Goal: Task Accomplishment & Management: Complete application form

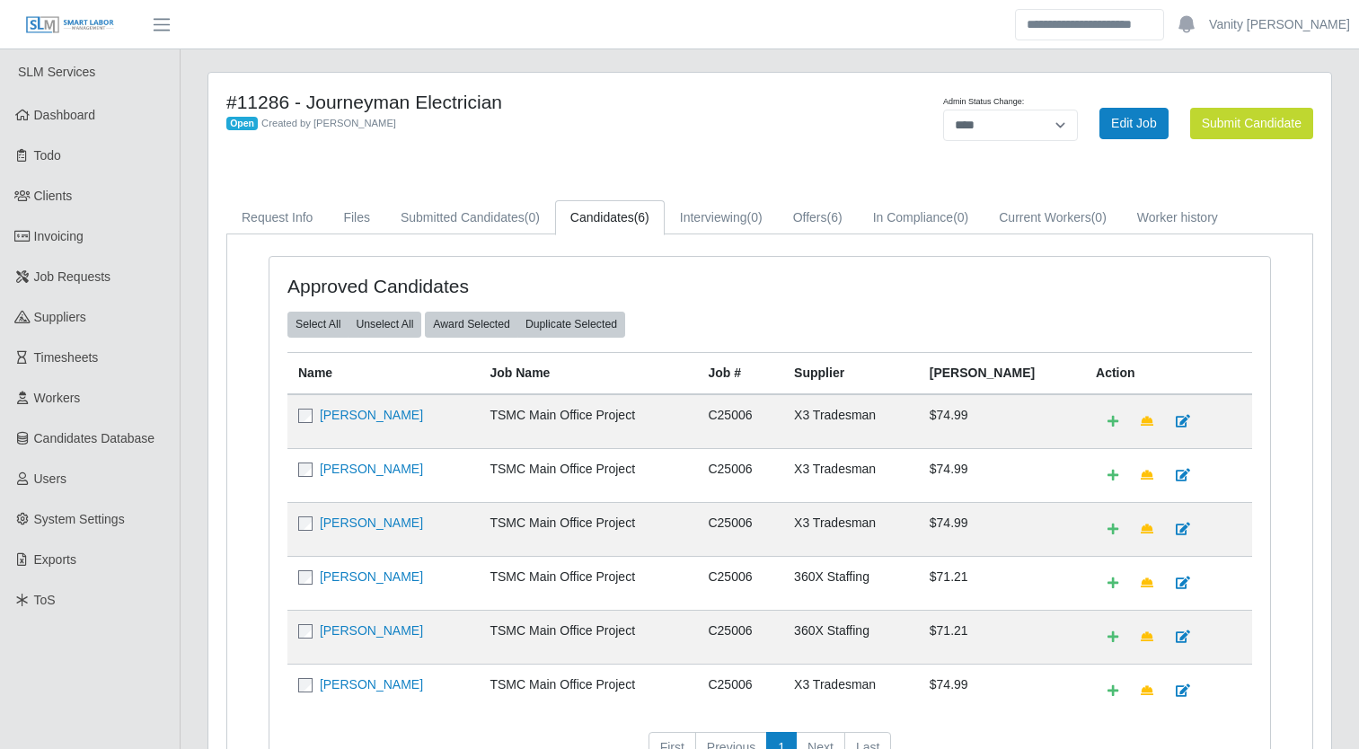
select select "****"
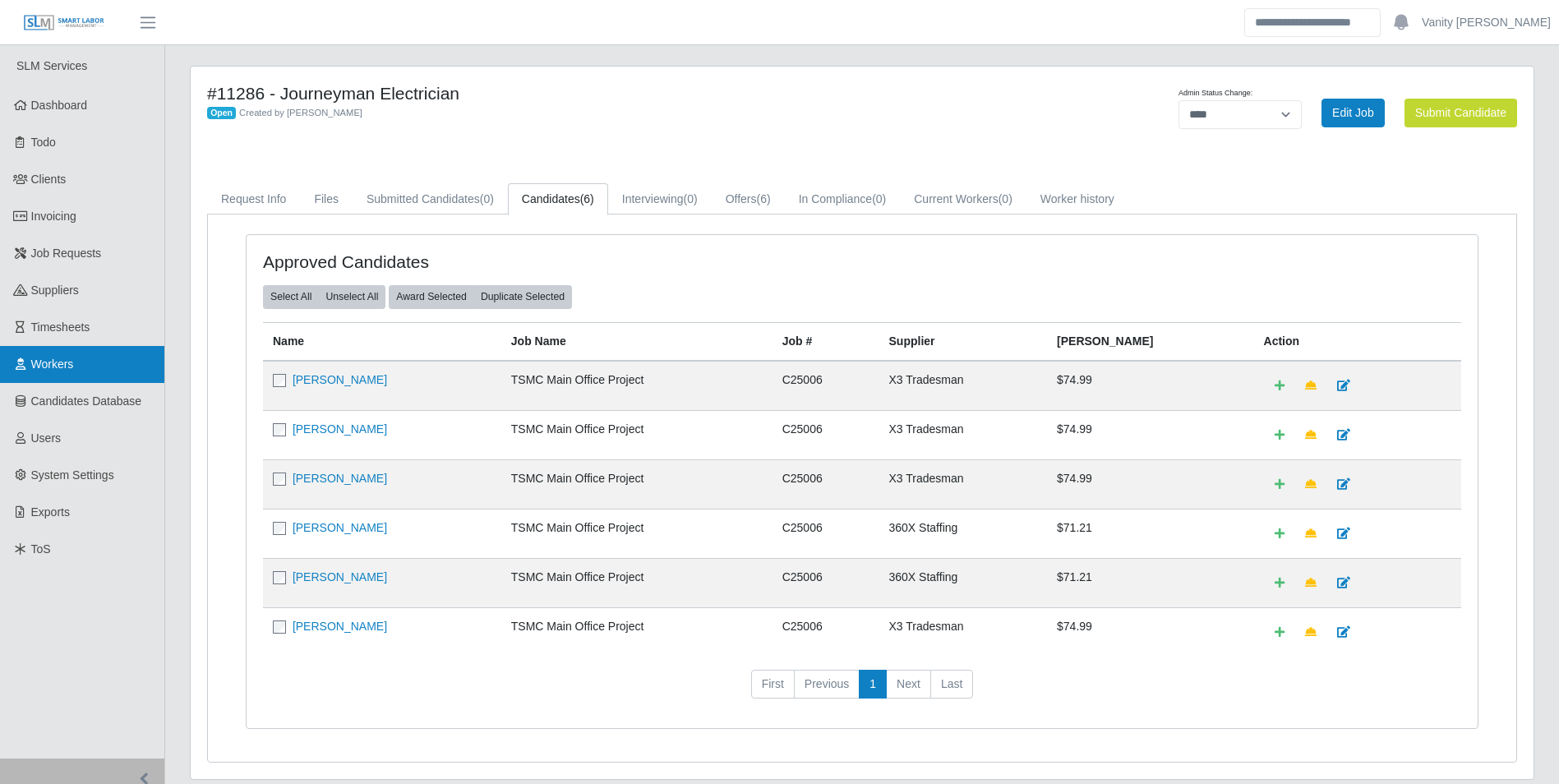
click at [73, 367] on span "Workers" at bounding box center [52, 364] width 43 height 13
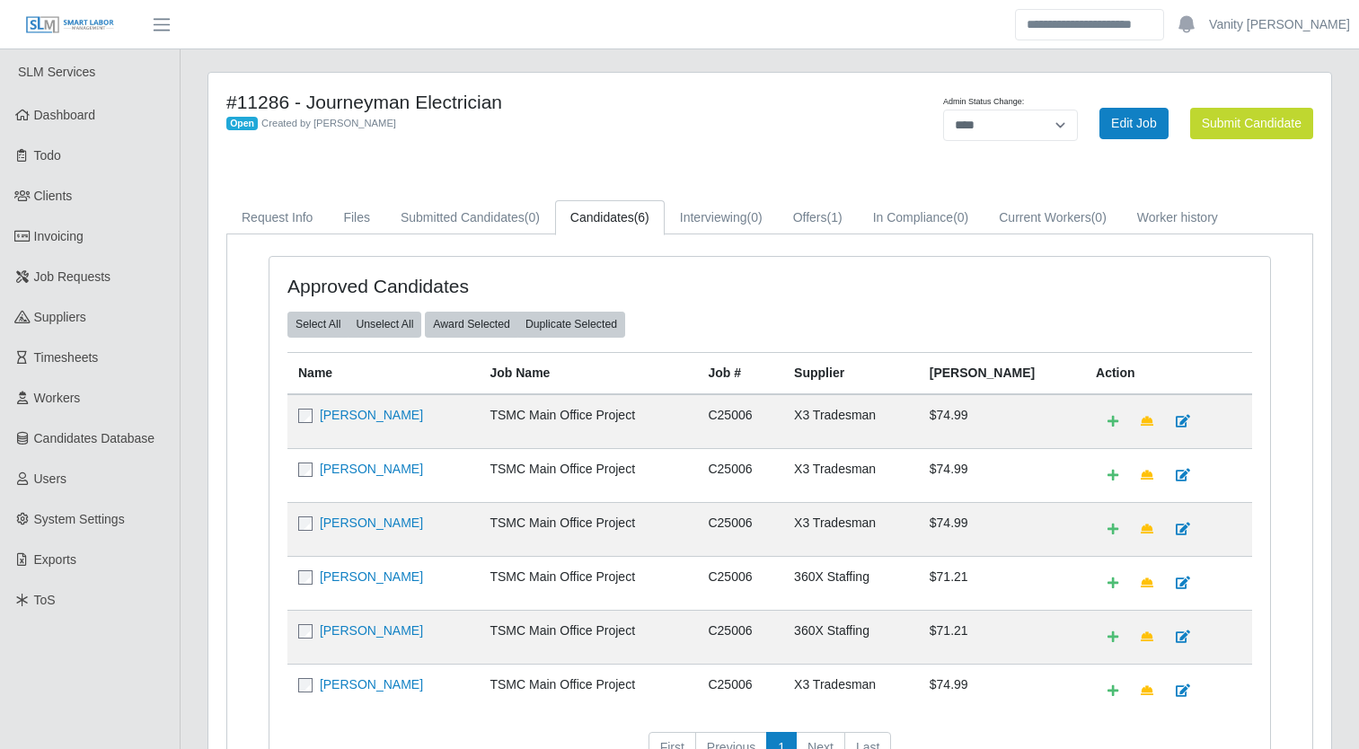
select select "****"
click at [1210, 127] on button "Submit Candidate" at bounding box center [1251, 123] width 123 height 31
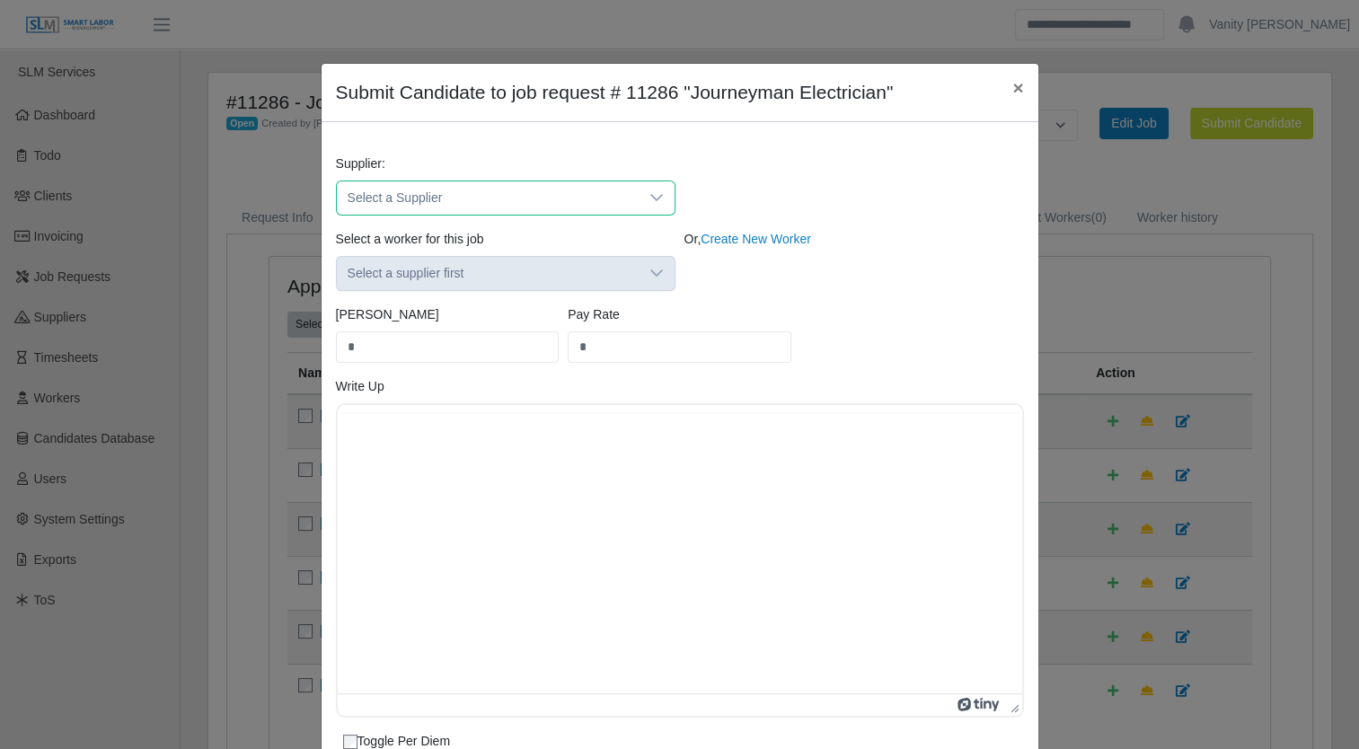
click at [570, 187] on span "Select a Supplier" at bounding box center [488, 197] width 302 height 33
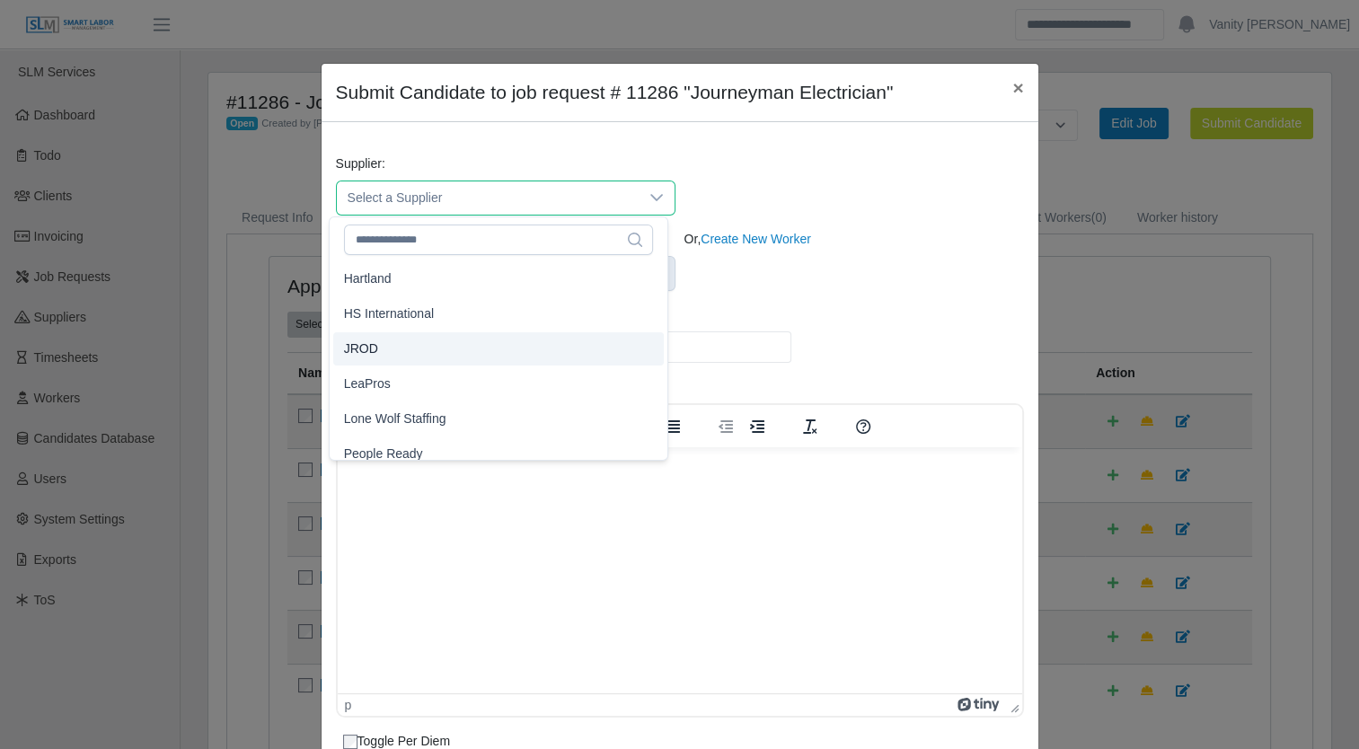
scroll to position [180, 0]
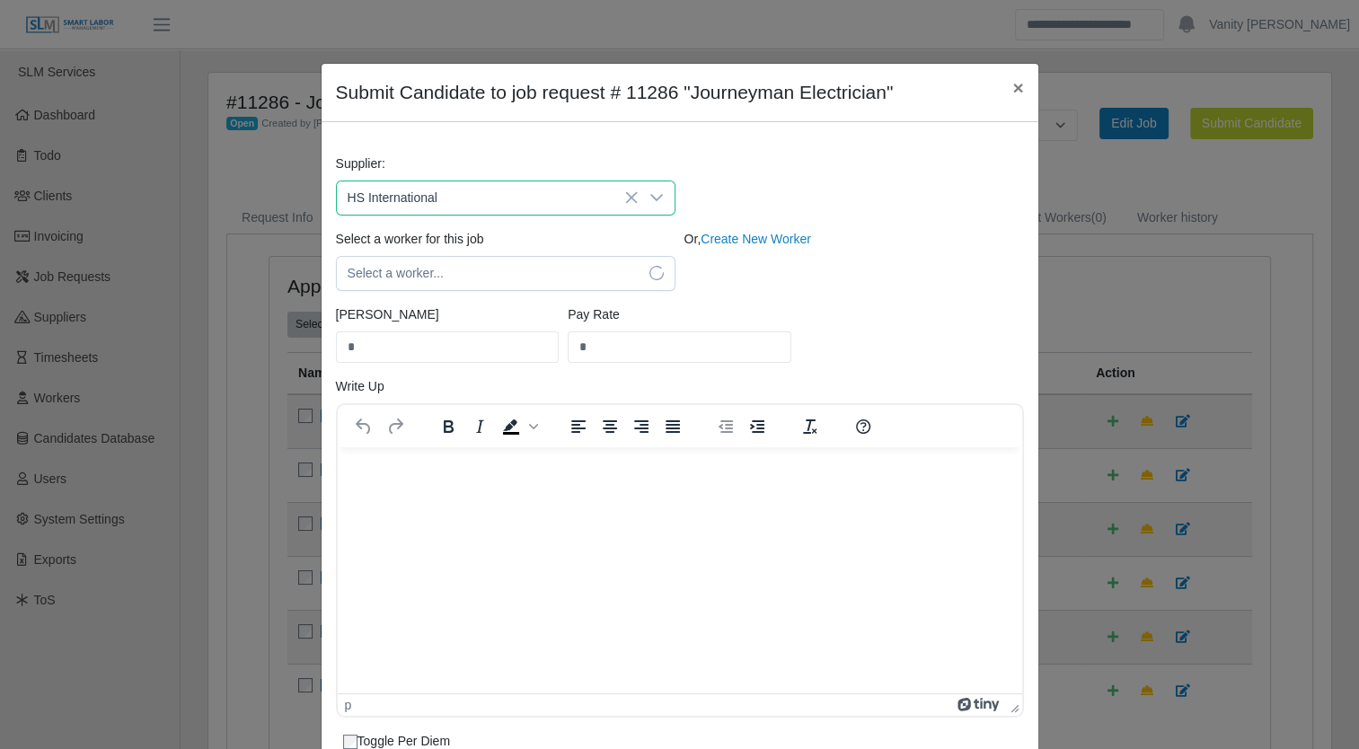
click at [404, 342] on span "HS International" at bounding box center [389, 344] width 90 height 19
click at [547, 275] on span "Select a worker..." at bounding box center [488, 273] width 302 height 33
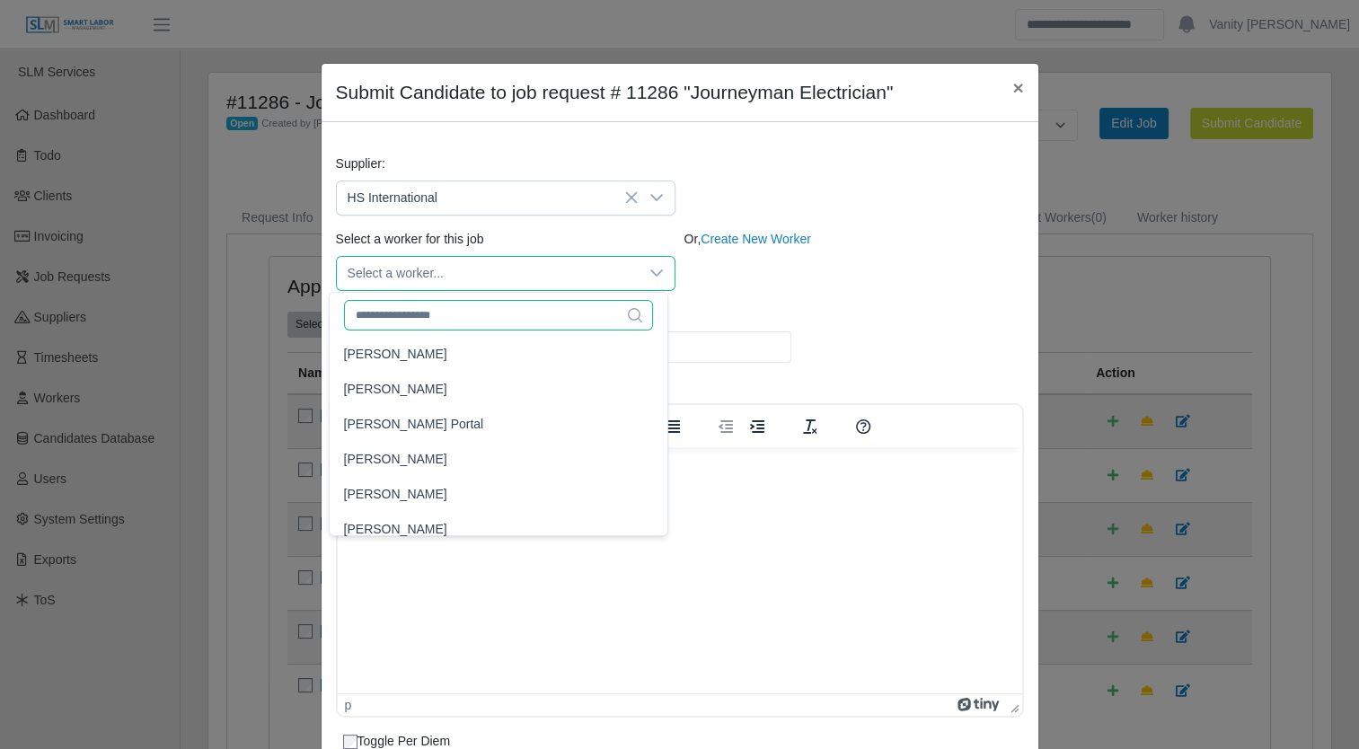
click at [481, 313] on input "text" at bounding box center [498, 315] width 309 height 31
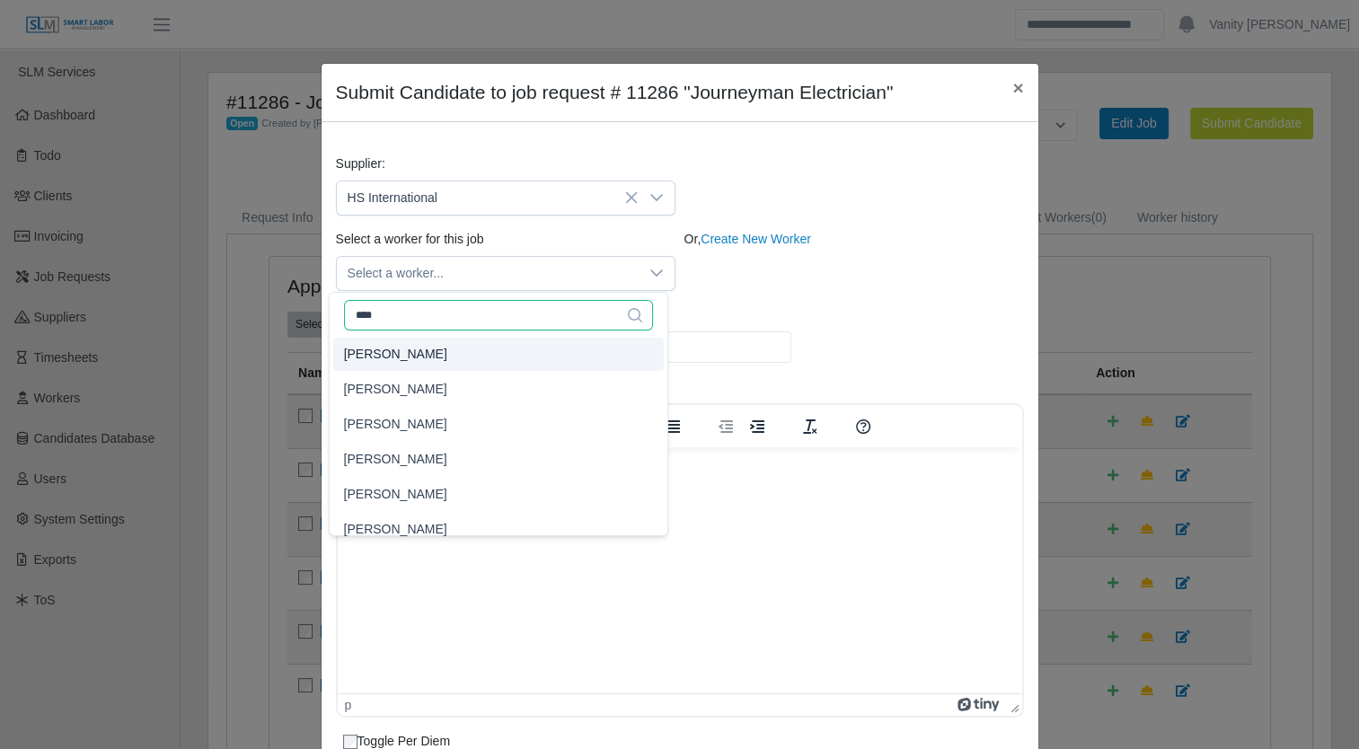
scroll to position [90, 0]
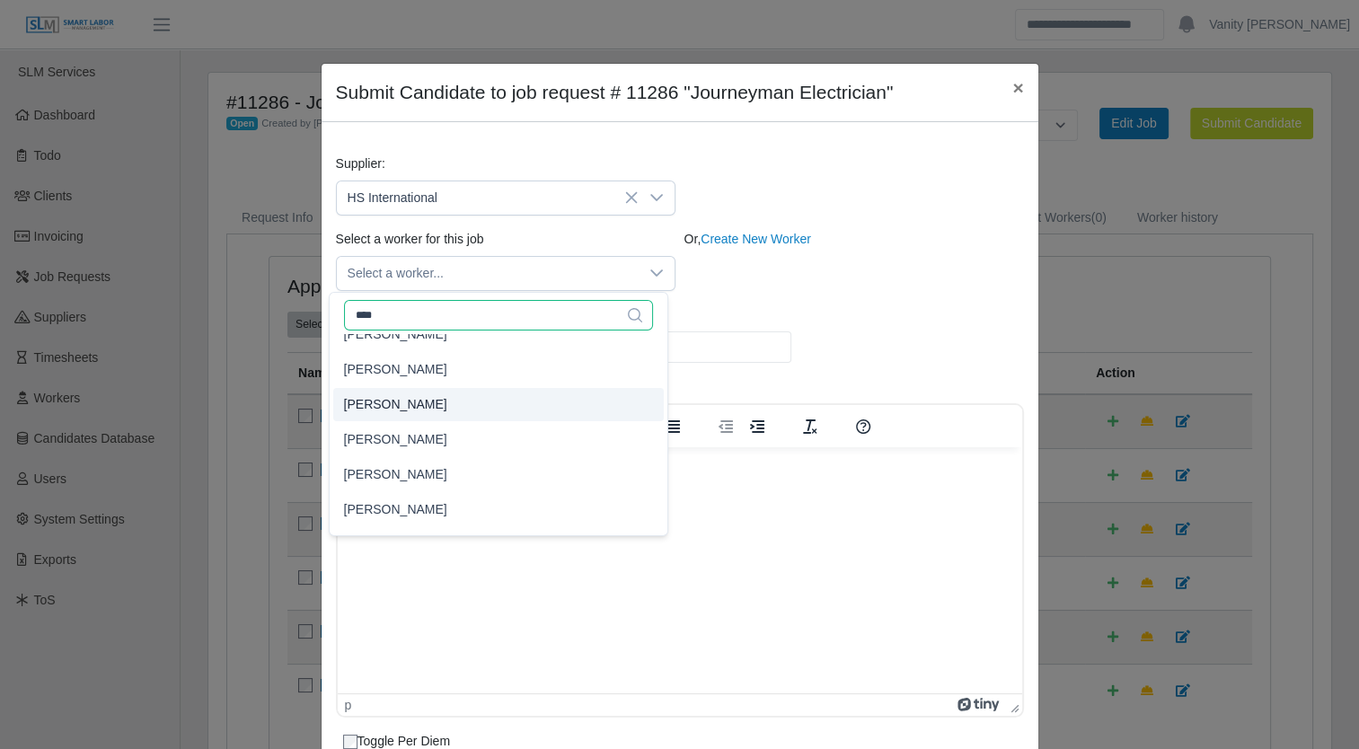
type input "****"
type input "*****"
type input "**"
click at [390, 407] on span "John Manh" at bounding box center [395, 404] width 103 height 19
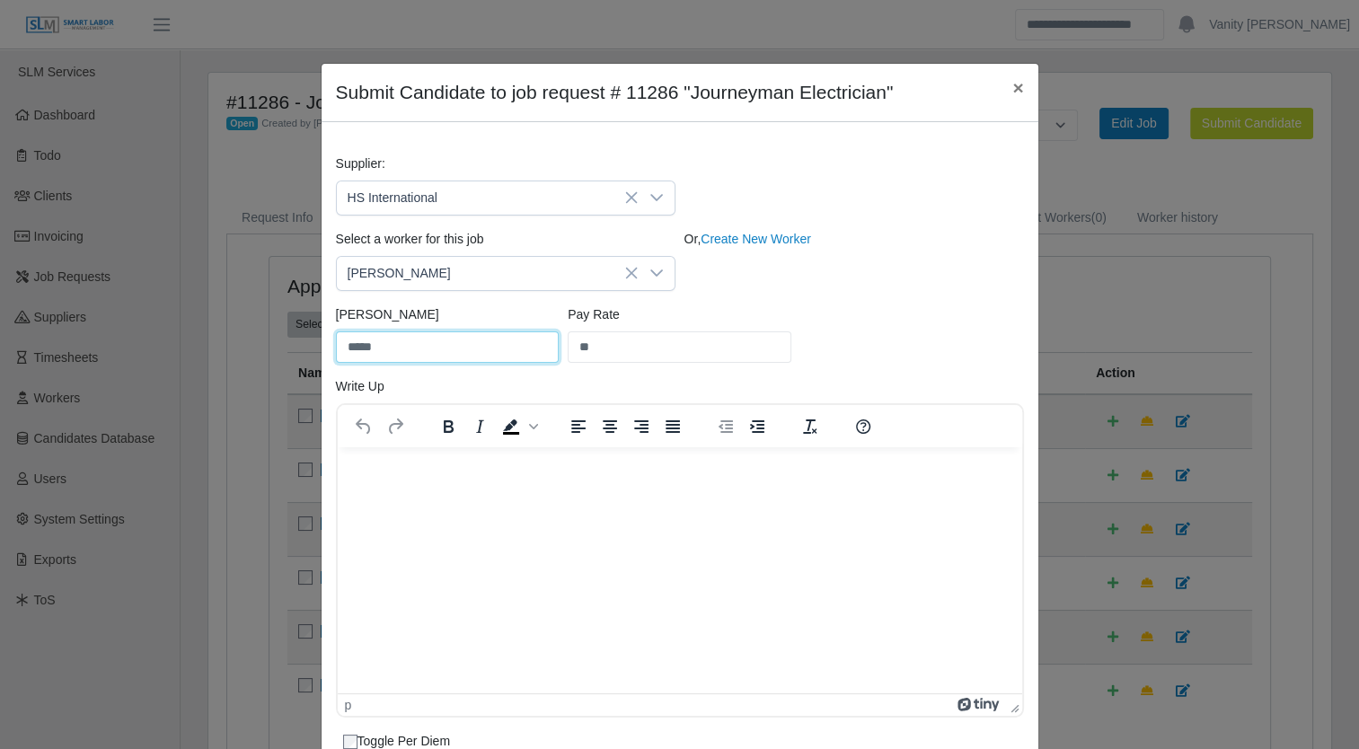
drag, startPoint x: 394, startPoint y: 346, endPoint x: 290, endPoint y: 347, distance: 104.2
click at [290, 347] on div "Submit Candidate to job request # 11286 "Journeyman Electrician" × Supplier: HS…" at bounding box center [679, 374] width 1359 height 749
type input "*****"
drag, startPoint x: 570, startPoint y: 342, endPoint x: 546, endPoint y: 347, distance: 24.7
click at [546, 347] on div "Bill Rate ***** Pay Rate **" at bounding box center [679, 341] width 697 height 72
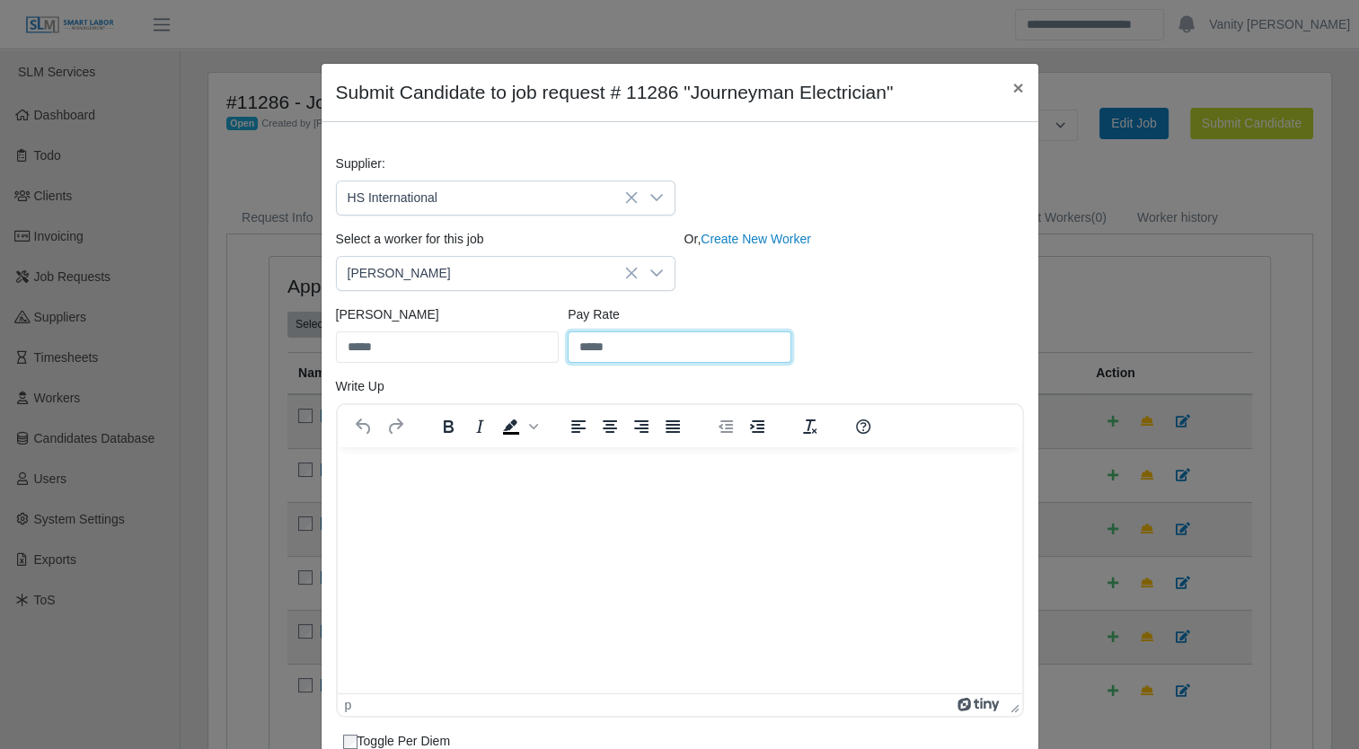
type input "*****"
click at [517, 495] on html at bounding box center [679, 470] width 684 height 48
click at [365, 490] on html at bounding box center [679, 470] width 684 height 48
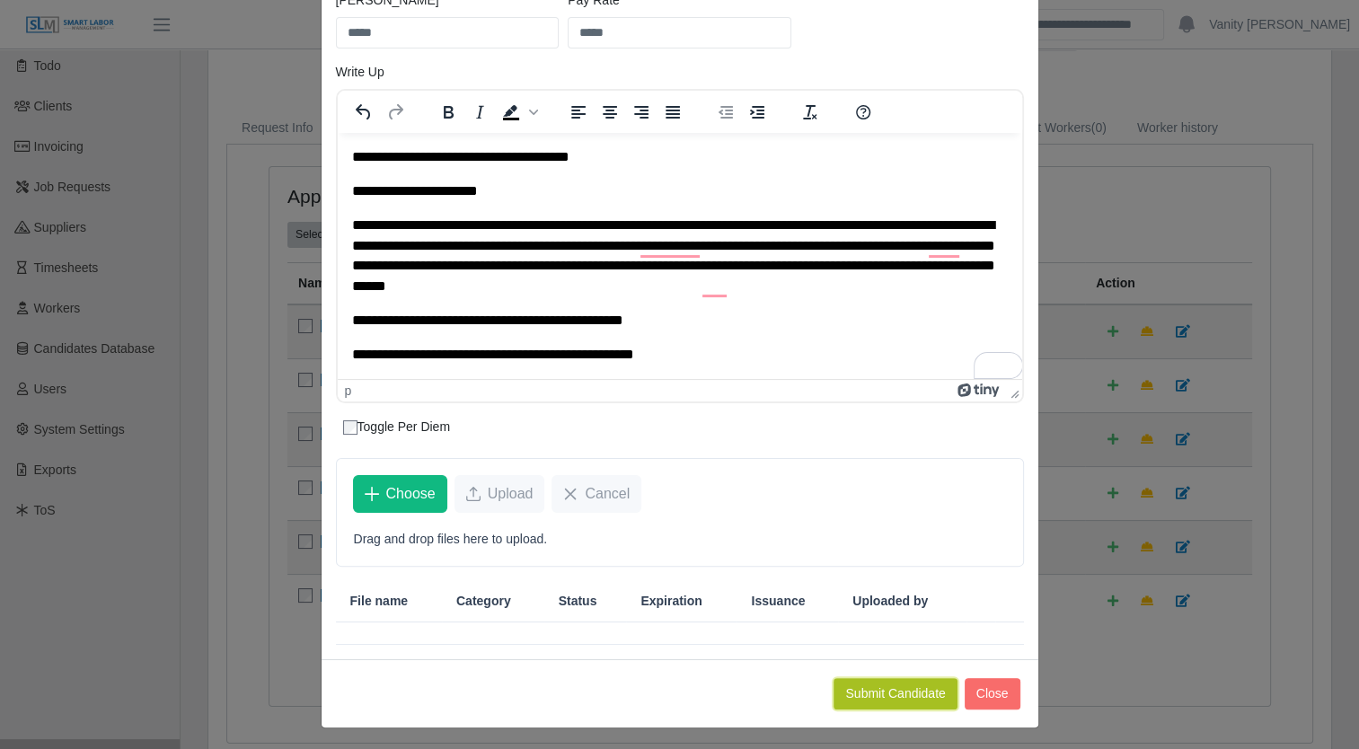
click at [891, 689] on button "Submit Candidate" at bounding box center [894, 693] width 123 height 31
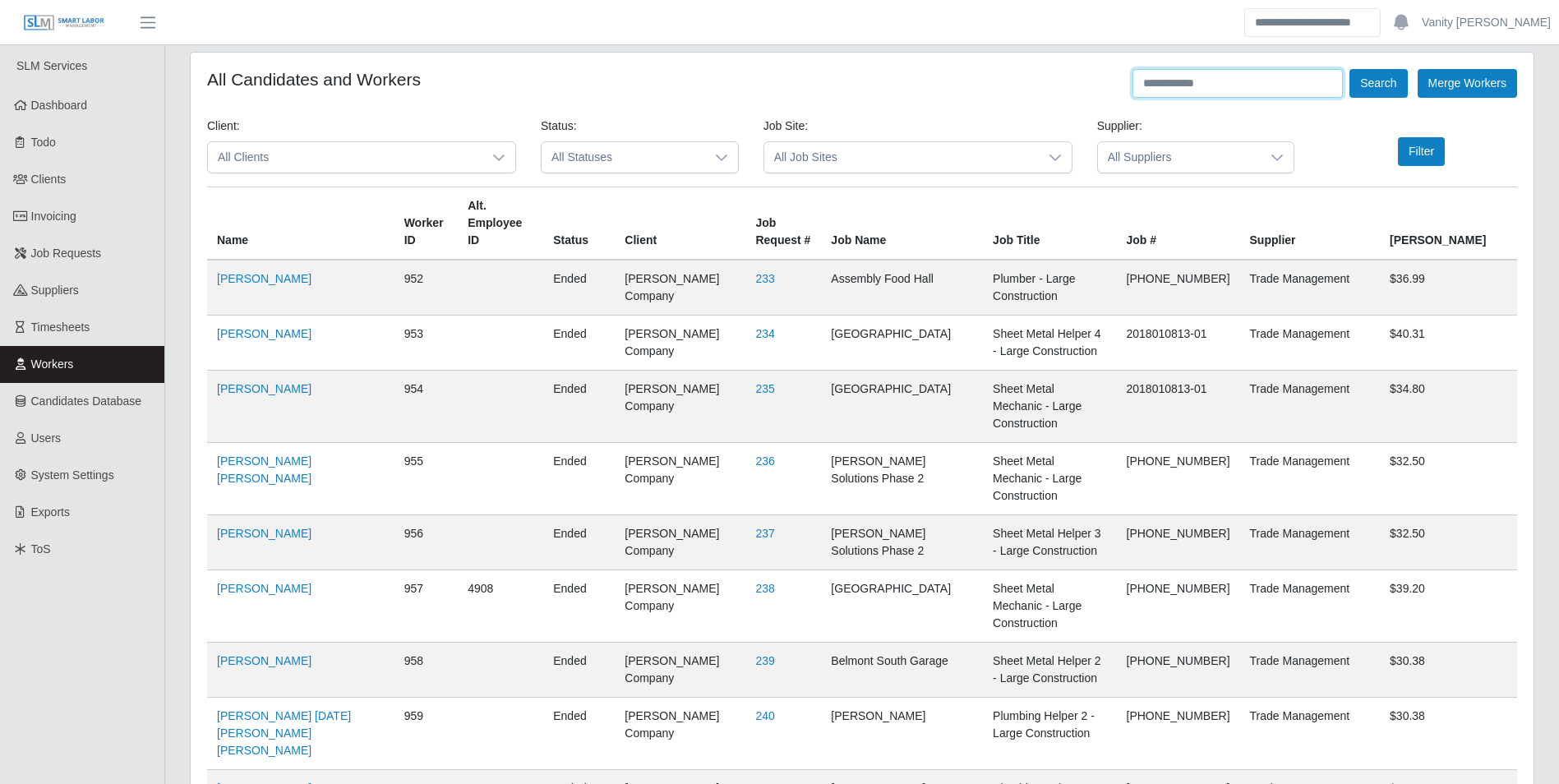
click at [1220, 82] on input "text" at bounding box center [1237, 82] width 210 height 28
click at [1349, 69] on button "Search" at bounding box center [1378, 82] width 58 height 28
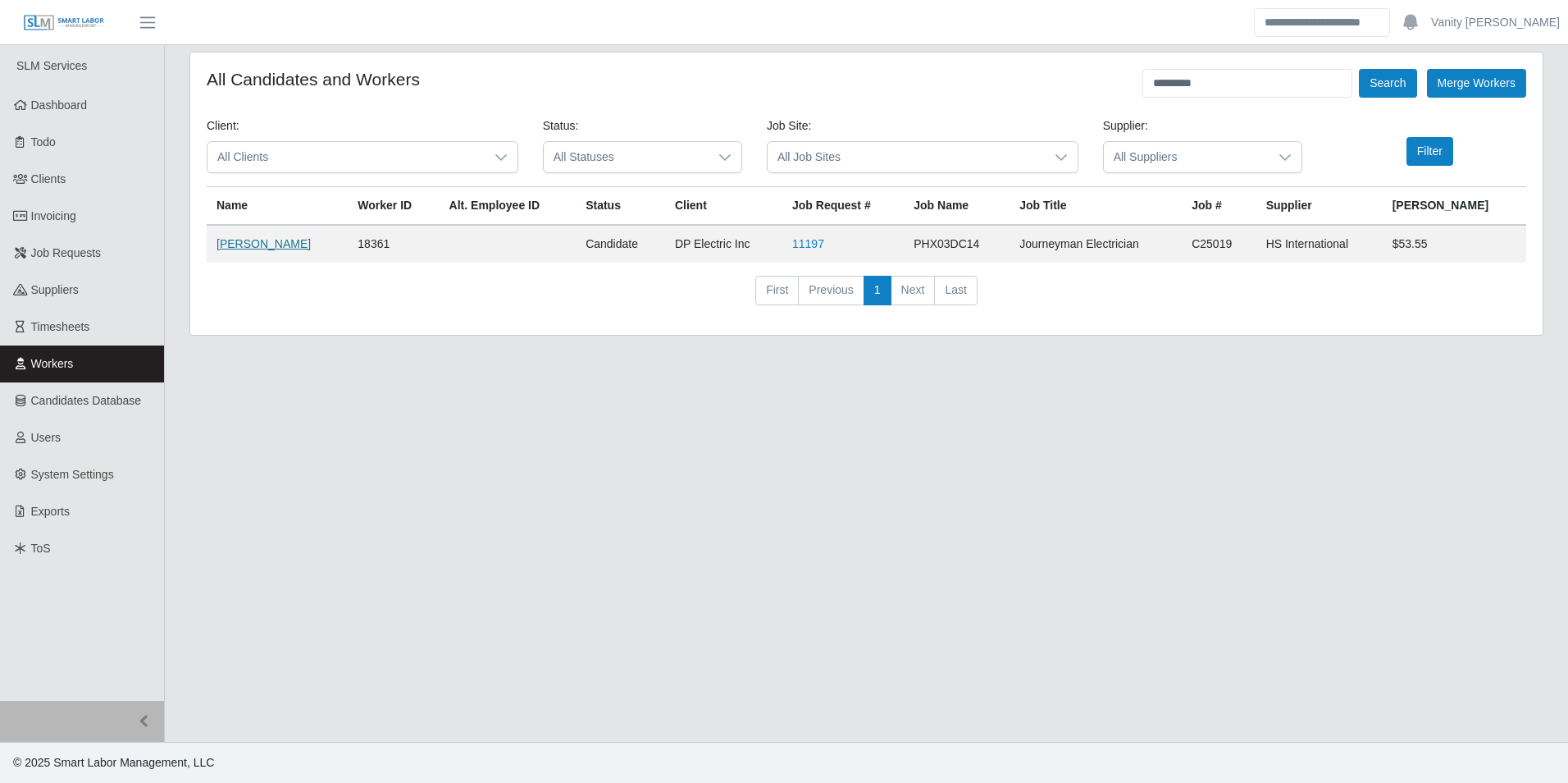
click at [254, 240] on link "John Manh" at bounding box center [263, 244] width 94 height 13
drag, startPoint x: 1227, startPoint y: 86, endPoint x: 990, endPoint y: 101, distance: 237.5
click at [990, 101] on form "All Candidates and Workers ********* Search Merge Workers Client: All Clients S…" at bounding box center [866, 193] width 1320 height 249
type input "**********"
click at [1385, 83] on button "Search" at bounding box center [1387, 82] width 58 height 28
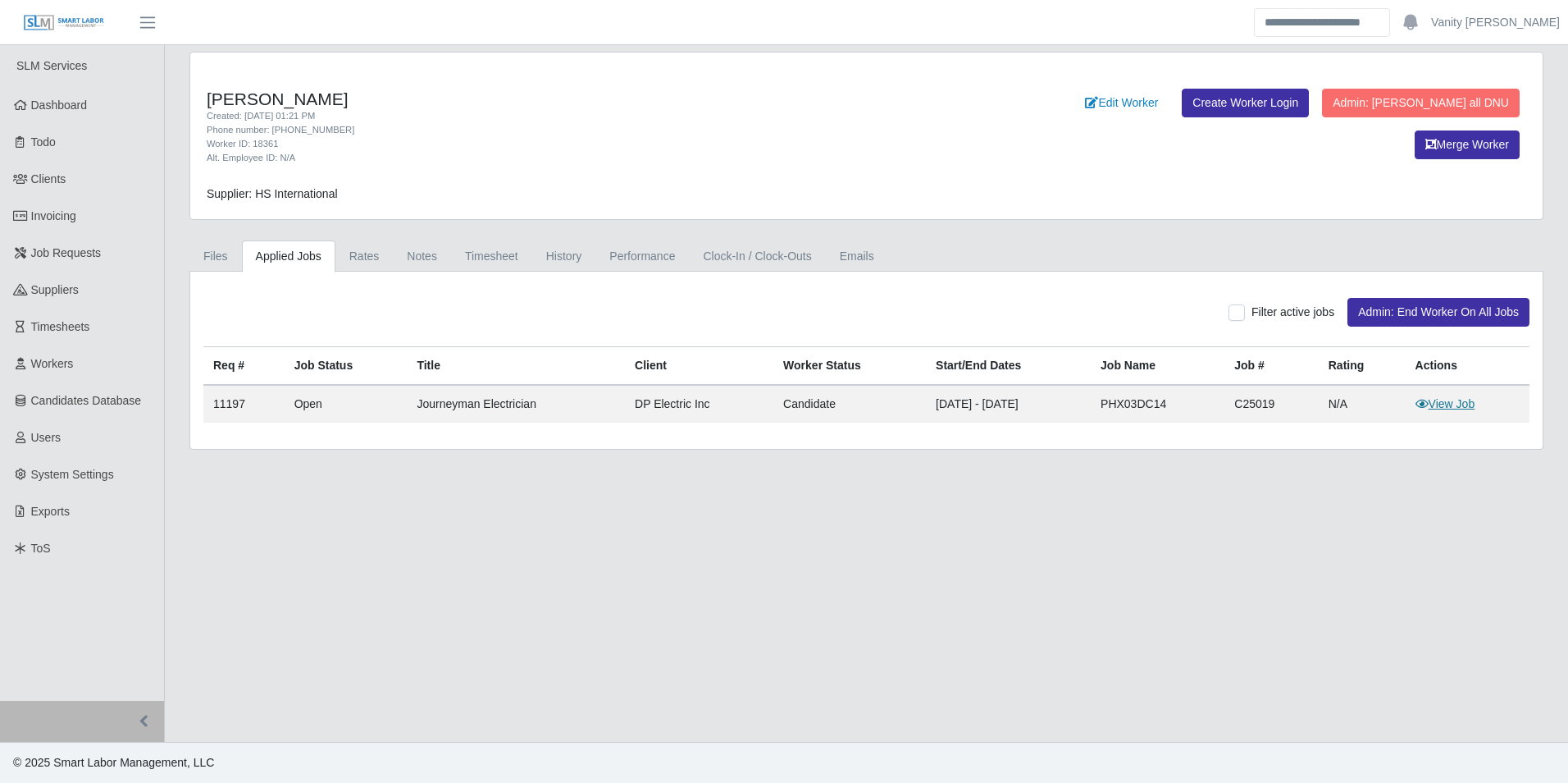
click at [1451, 402] on link "View Job" at bounding box center [1446, 404] width 60 height 13
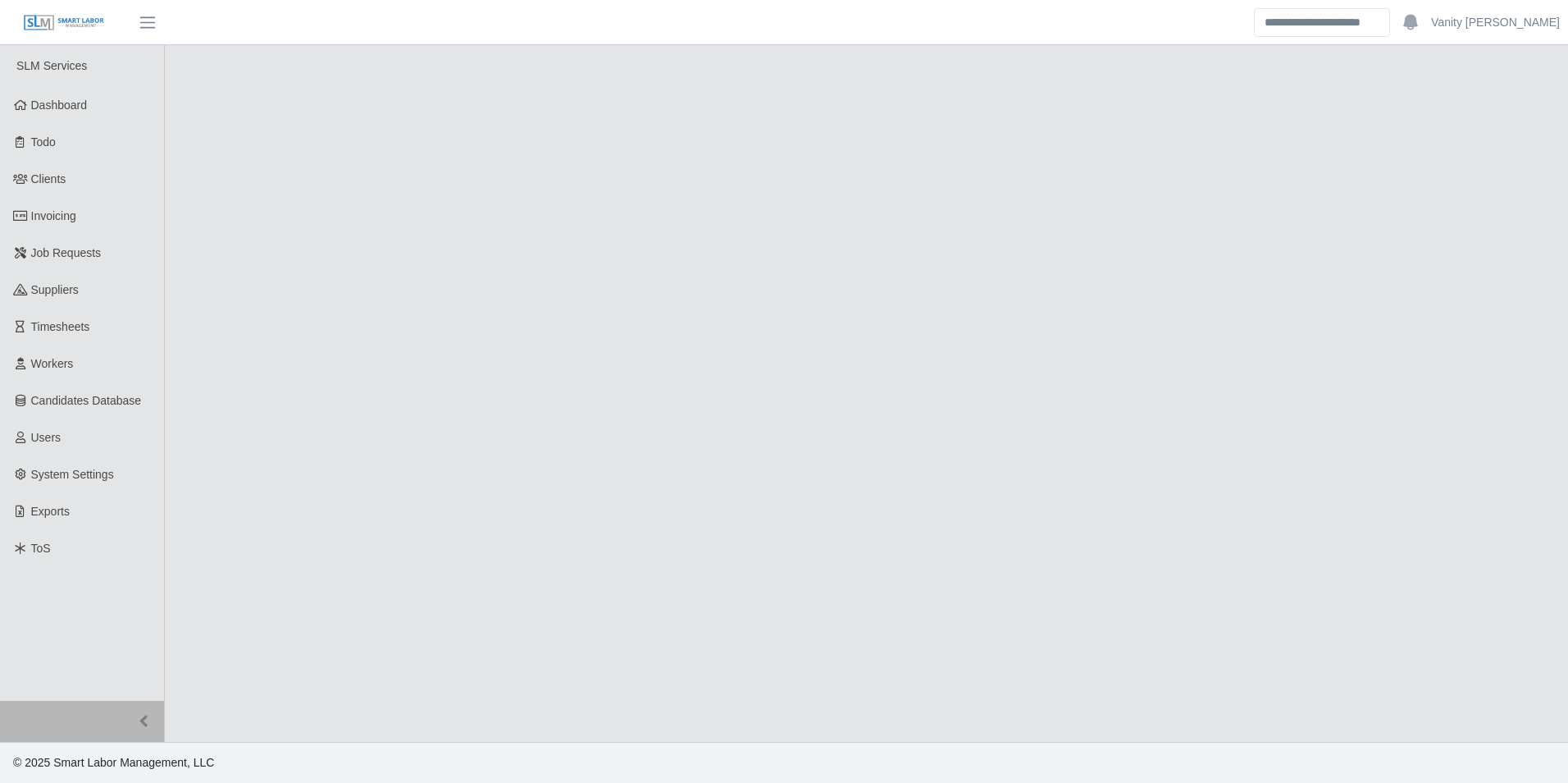
select select "****"
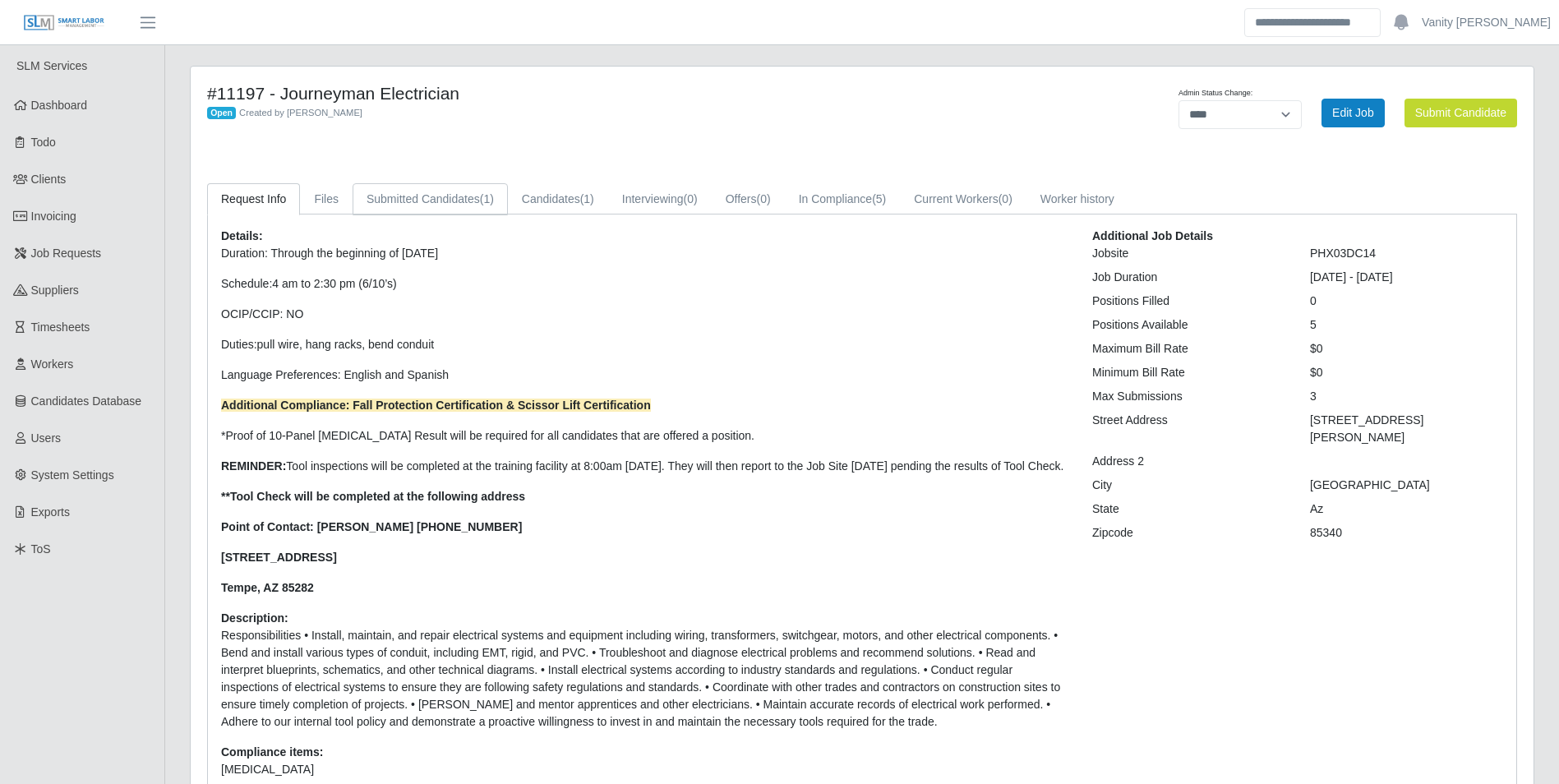
click at [411, 199] on link "Submitted Candidates (1)" at bounding box center [430, 199] width 156 height 32
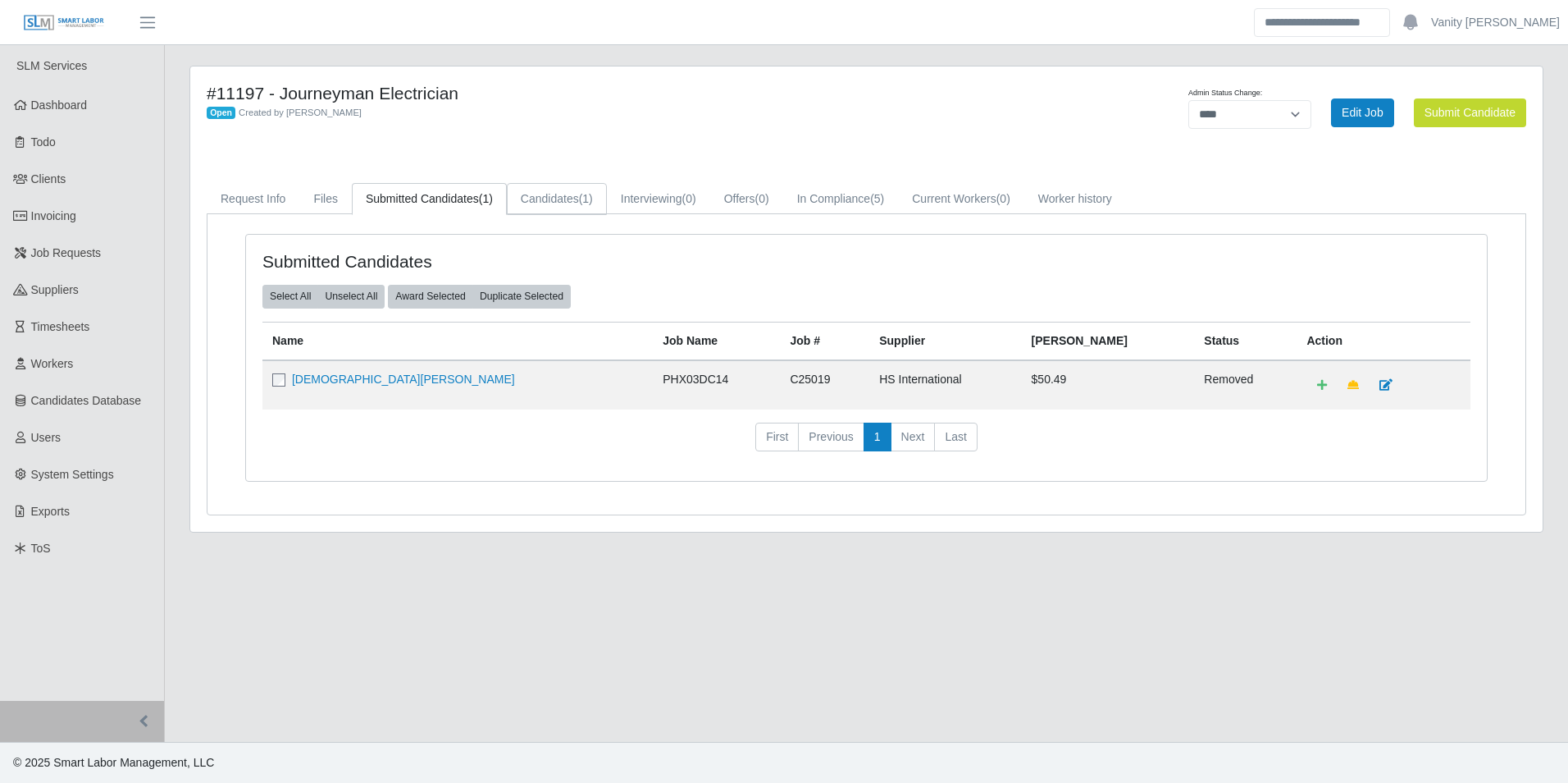
click at [595, 188] on link "Candidates (1)" at bounding box center [557, 198] width 100 height 32
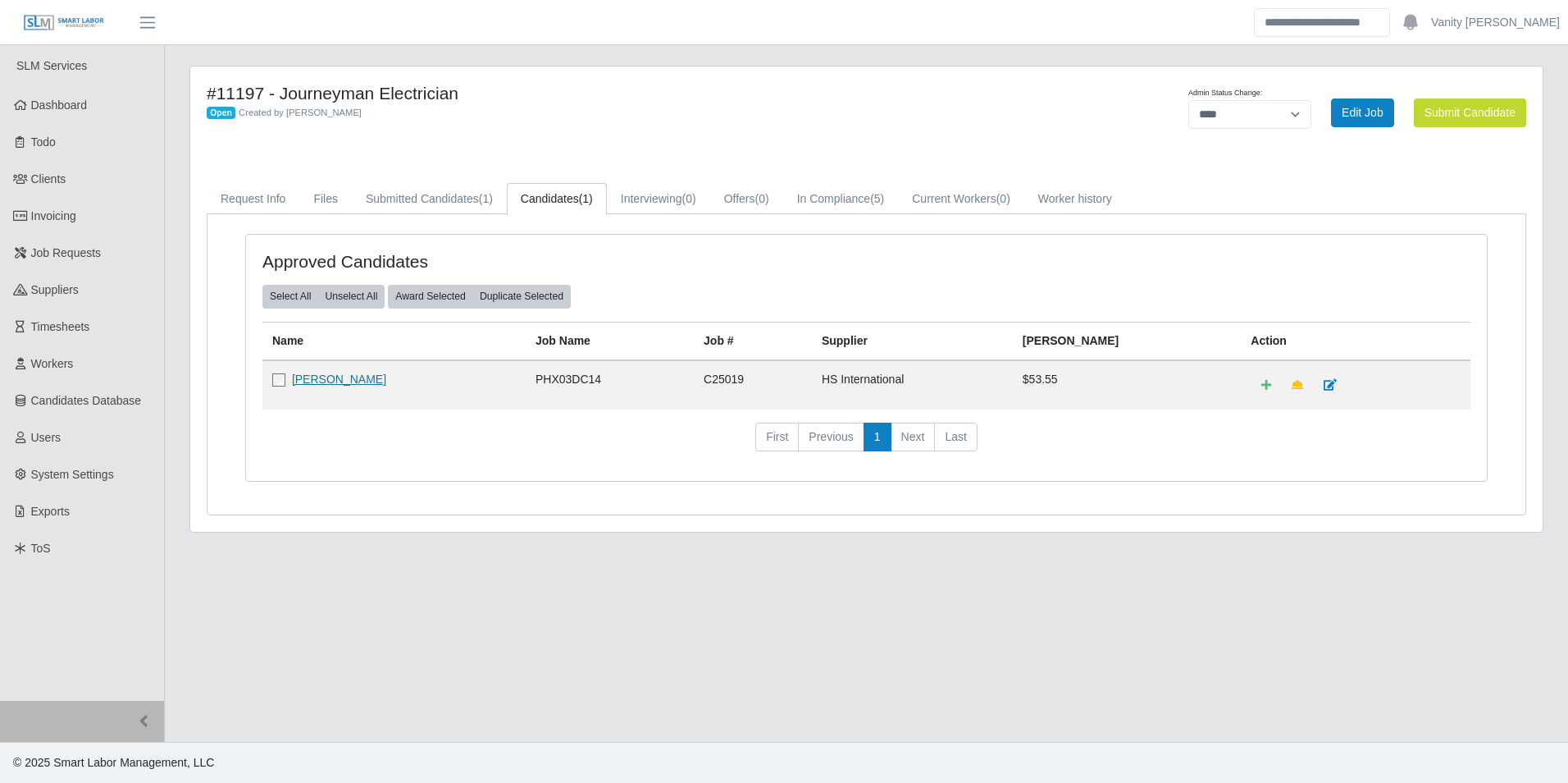
click at [319, 374] on link "[PERSON_NAME]" at bounding box center [339, 379] width 94 height 13
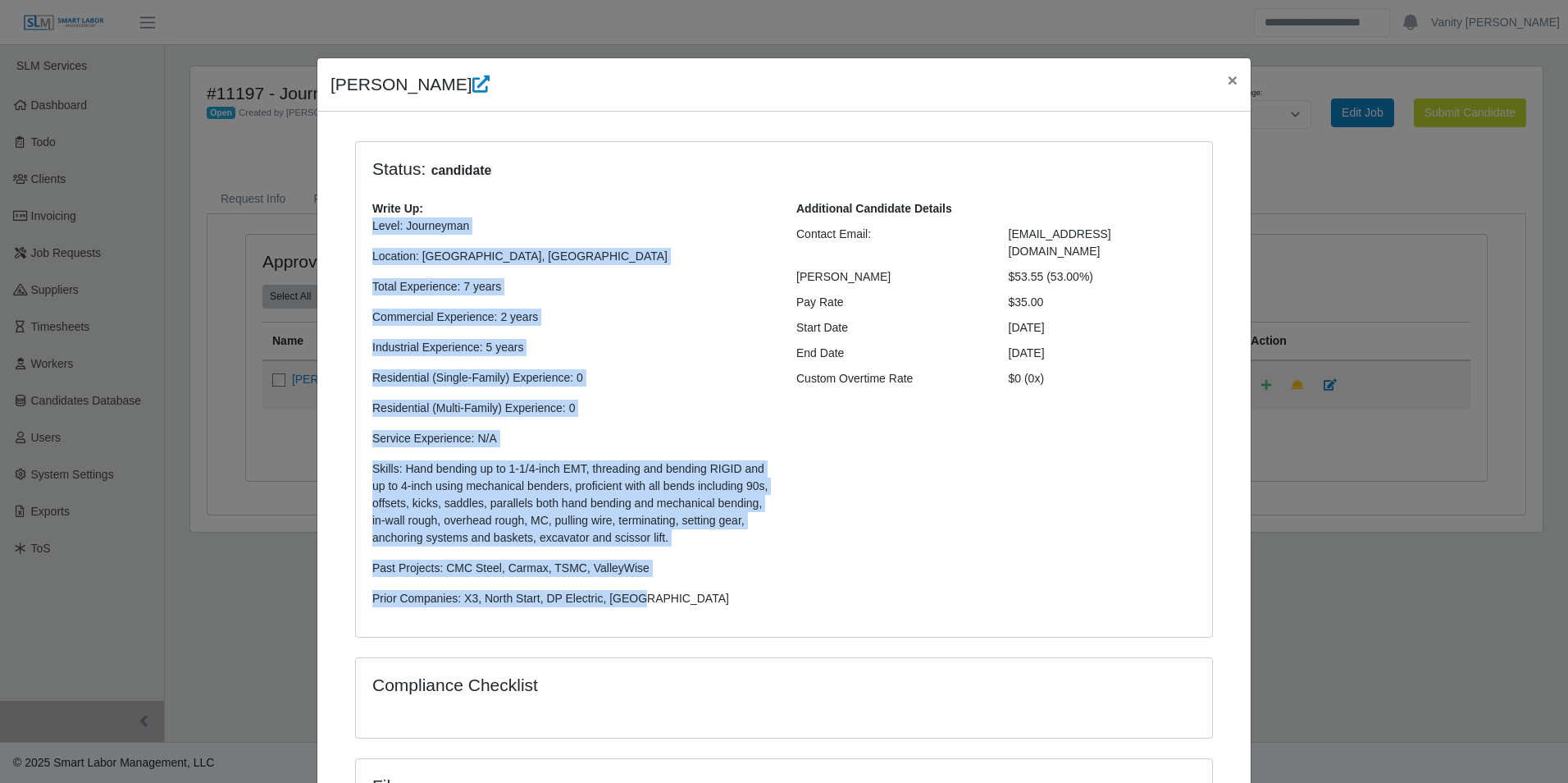
drag, startPoint x: 644, startPoint y: 610, endPoint x: 350, endPoint y: 223, distance: 486.0
click at [356, 223] on div "Status: candidate Write Up: Level: Journeyman Location: Avondale, AZ Total Expe…" at bounding box center [784, 389] width 857 height 495
copy p "Level: Journeyman Location: Avondale, AZ Total Experience: 7 years Commercial E…"
click at [1227, 77] on span "×" at bounding box center [1232, 79] width 10 height 19
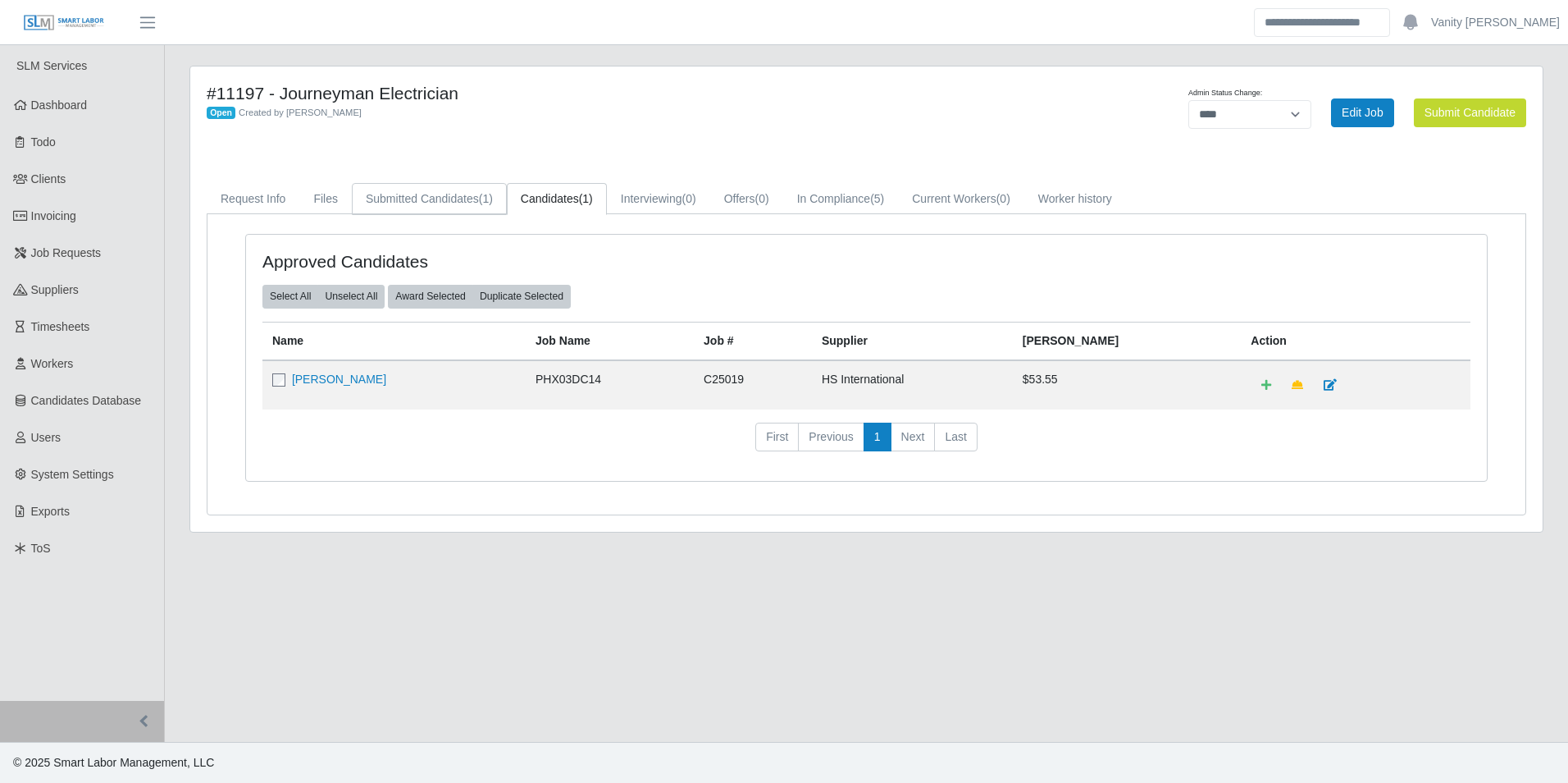
click at [391, 206] on link "Submitted Candidates (1)" at bounding box center [429, 198] width 155 height 32
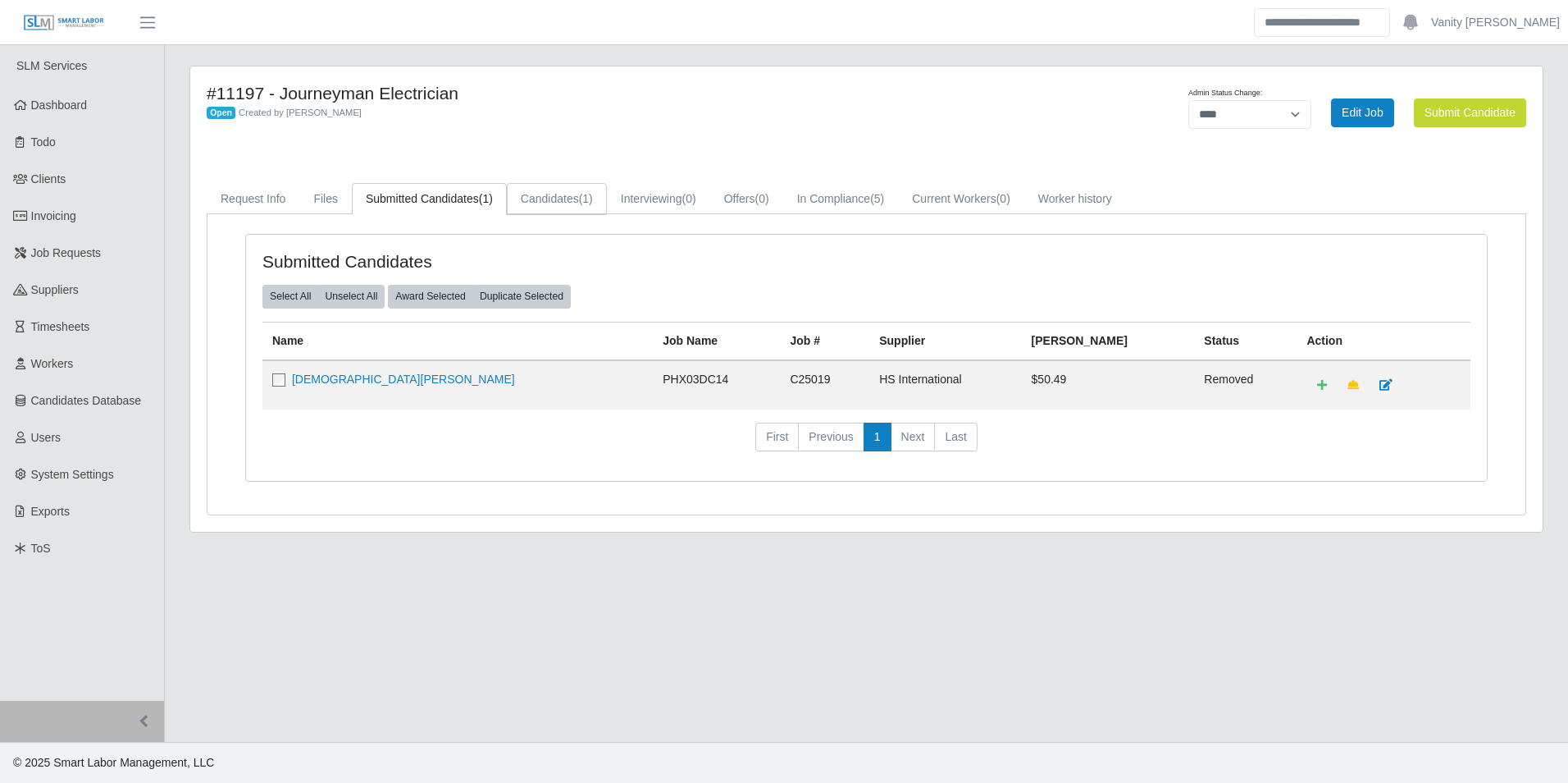
click at [550, 211] on link "Candidates (1)" at bounding box center [557, 198] width 100 height 32
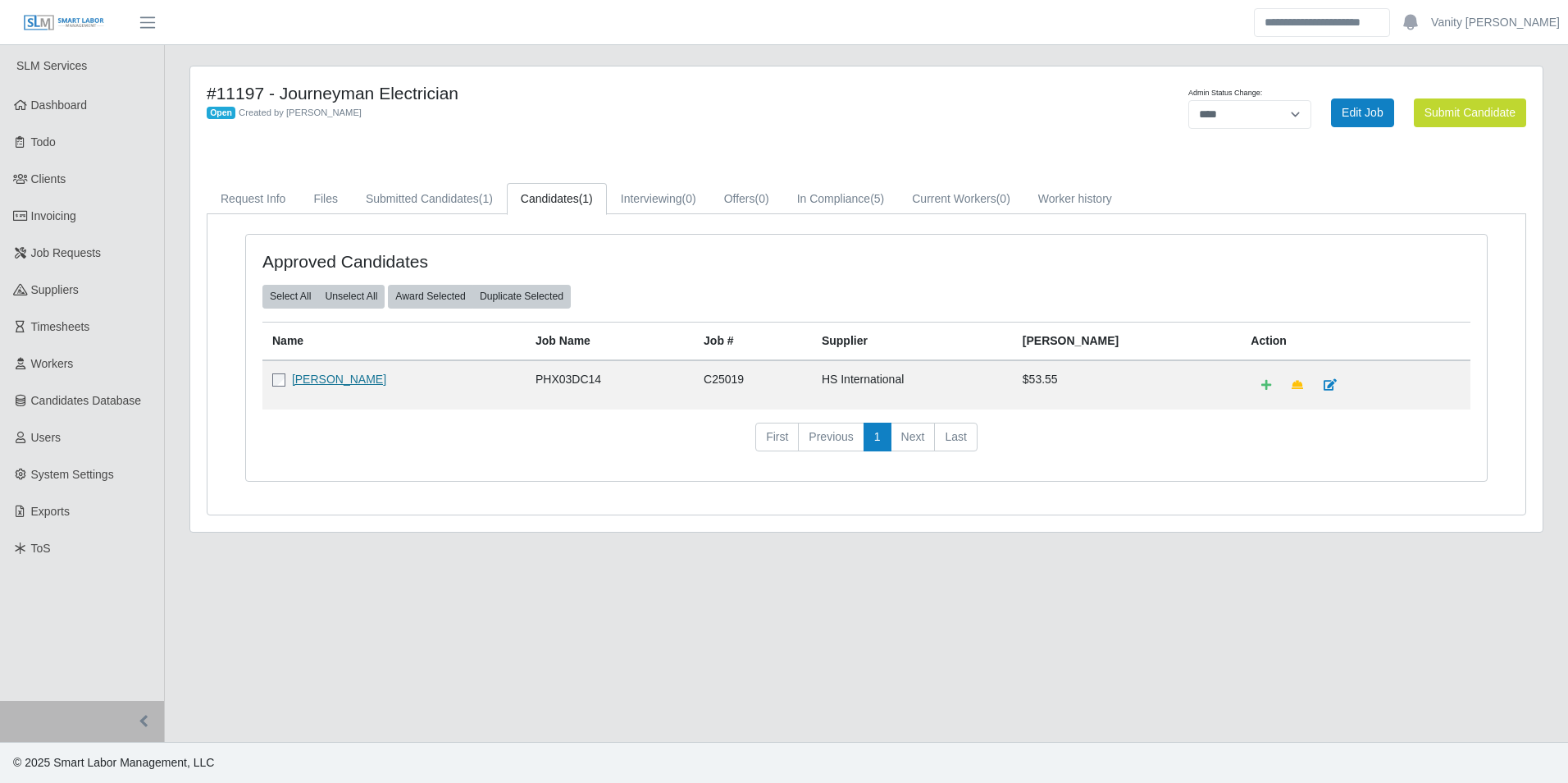
click at [331, 373] on link "John Manh" at bounding box center [339, 379] width 94 height 13
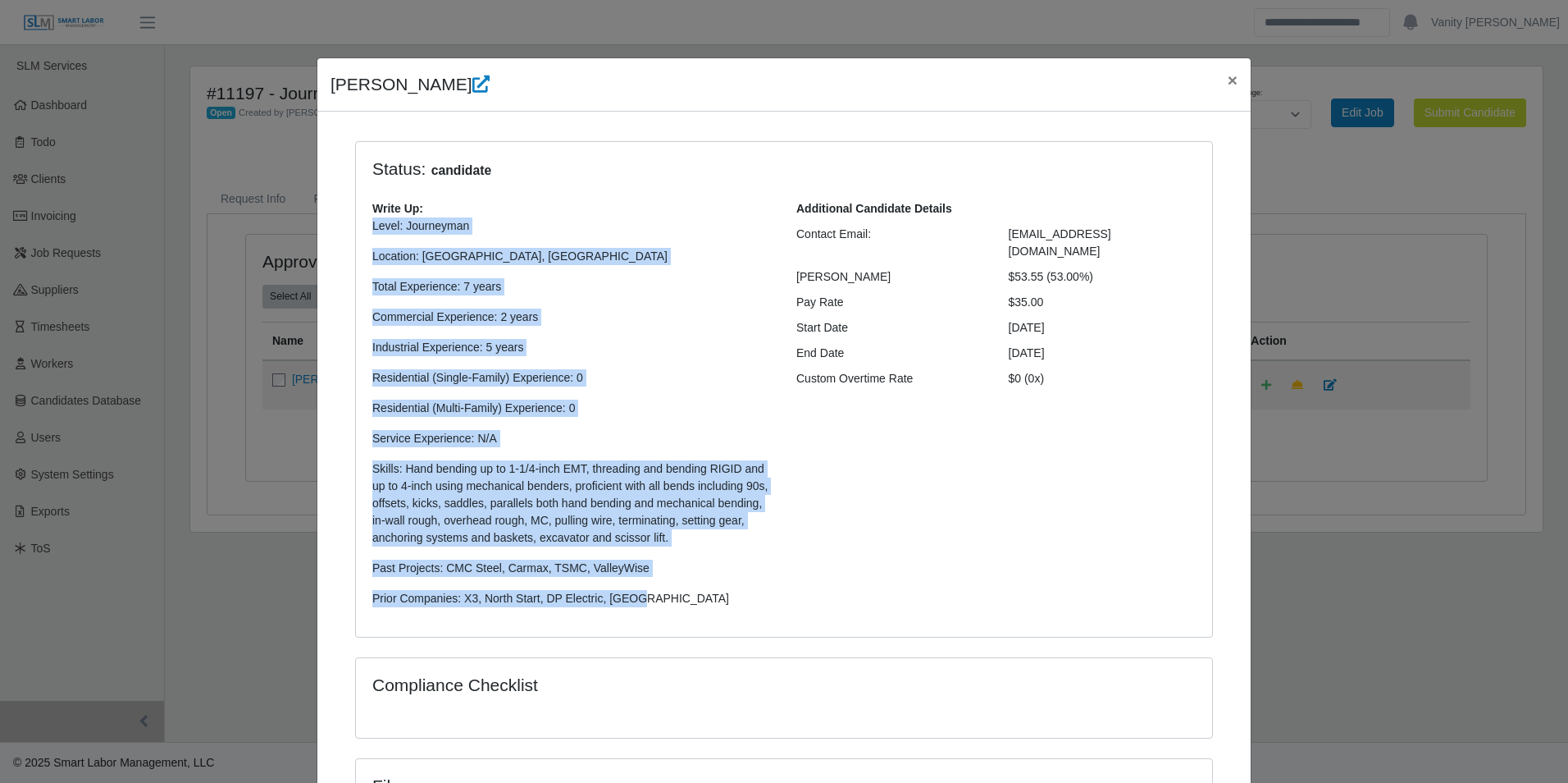
drag, startPoint x: 626, startPoint y: 598, endPoint x: 363, endPoint y: 233, distance: 449.9
click at [363, 233] on div "Write Up: Level: Journeyman Location: Avondale, AZ Total Experience: 7 years Co…" at bounding box center [572, 410] width 424 height 420
copy p "Level: Journeyman Location: Avondale, AZ Total Experience: 7 years Commercial E…"
click at [1227, 81] on span "×" at bounding box center [1232, 79] width 10 height 19
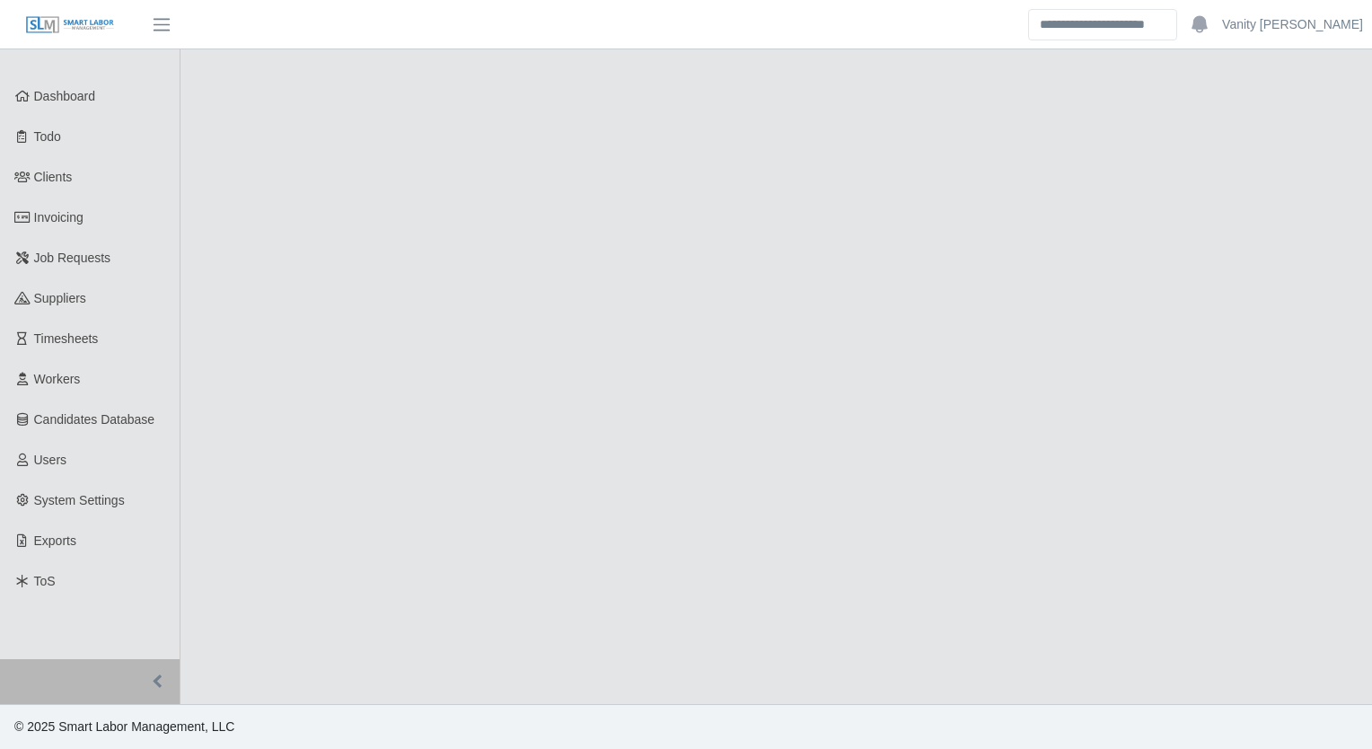
select select "****"
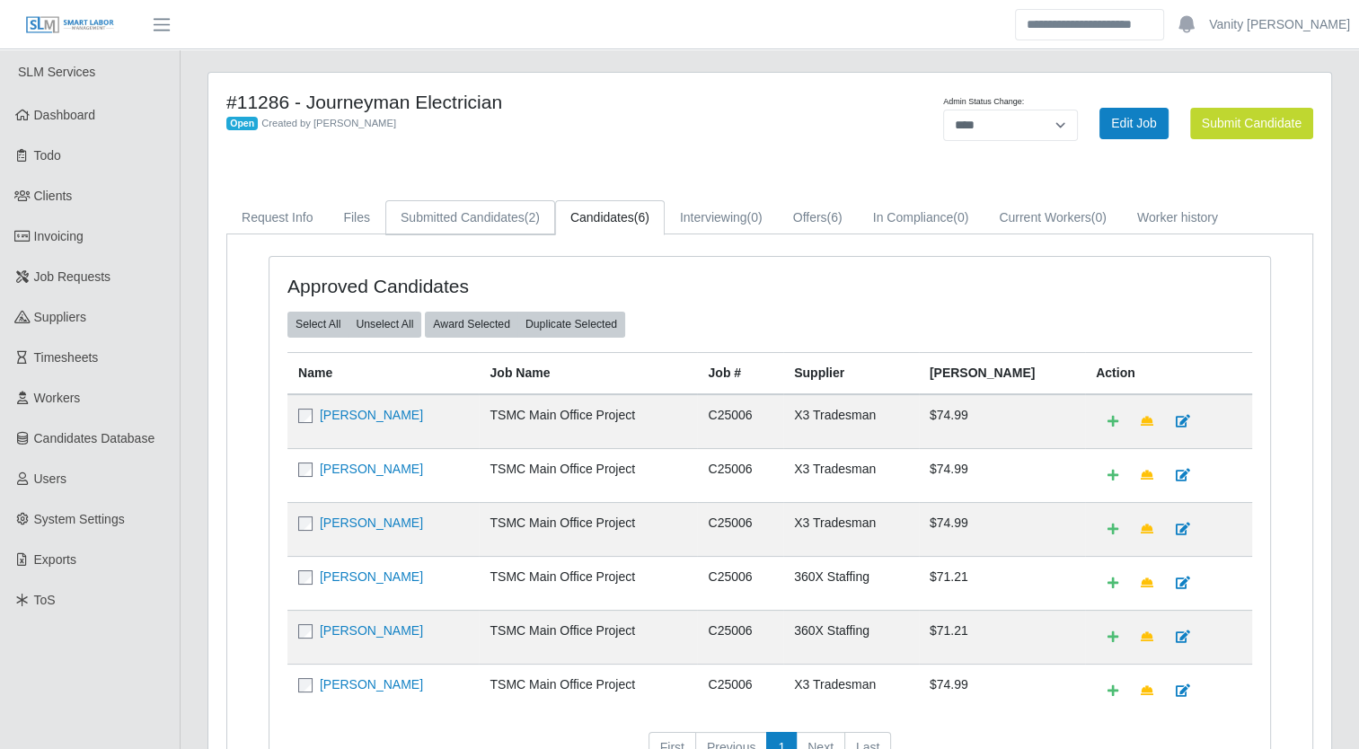
click at [445, 216] on link "Submitted Candidates (2)" at bounding box center [470, 217] width 170 height 35
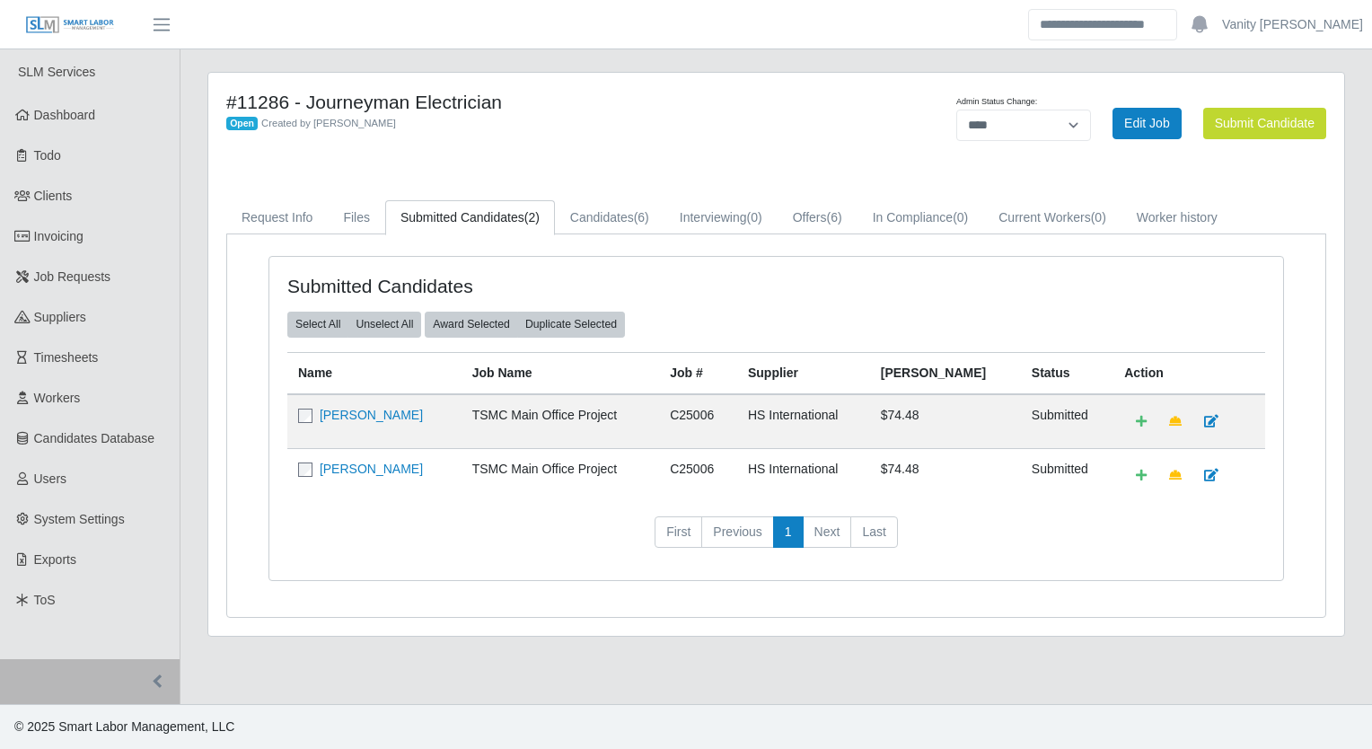
click at [365, 453] on td "[PERSON_NAME]" at bounding box center [374, 475] width 174 height 54
click at [365, 462] on link "[PERSON_NAME]" at bounding box center [371, 469] width 103 height 14
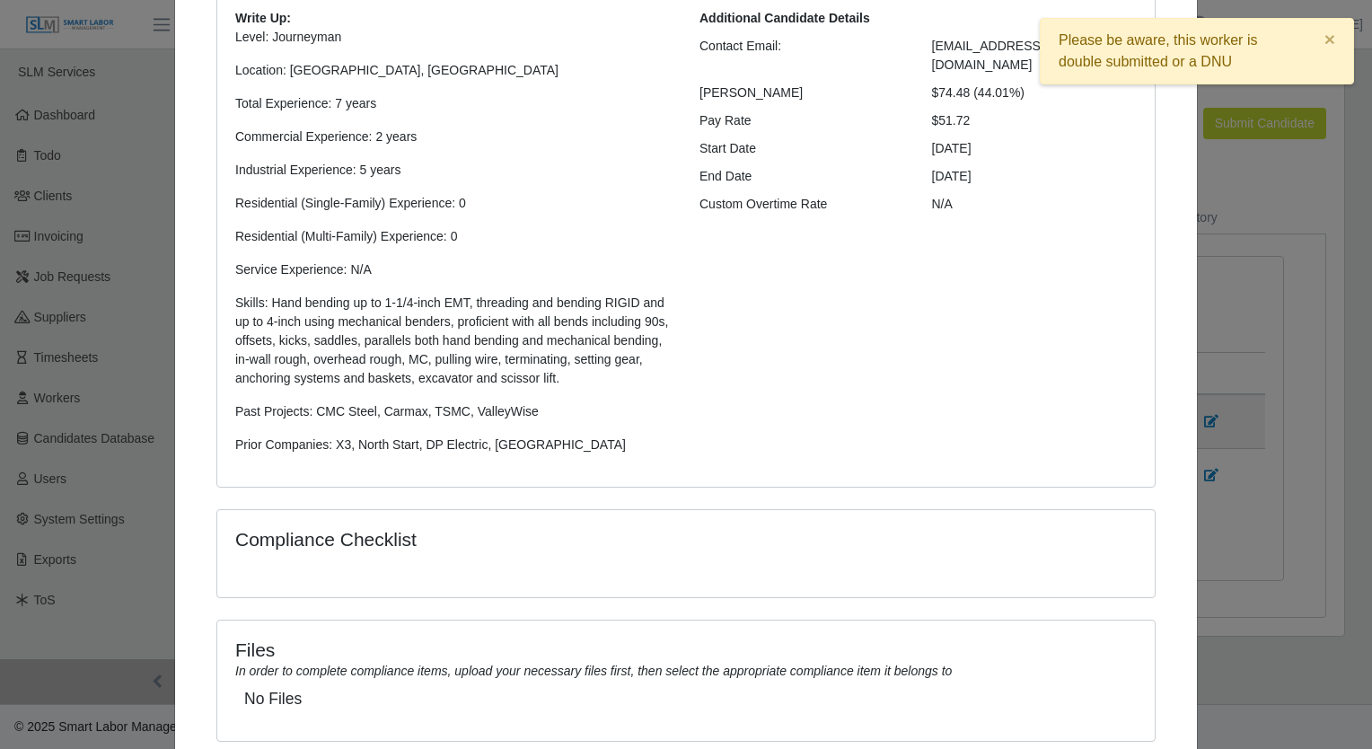
scroll to position [330, 0]
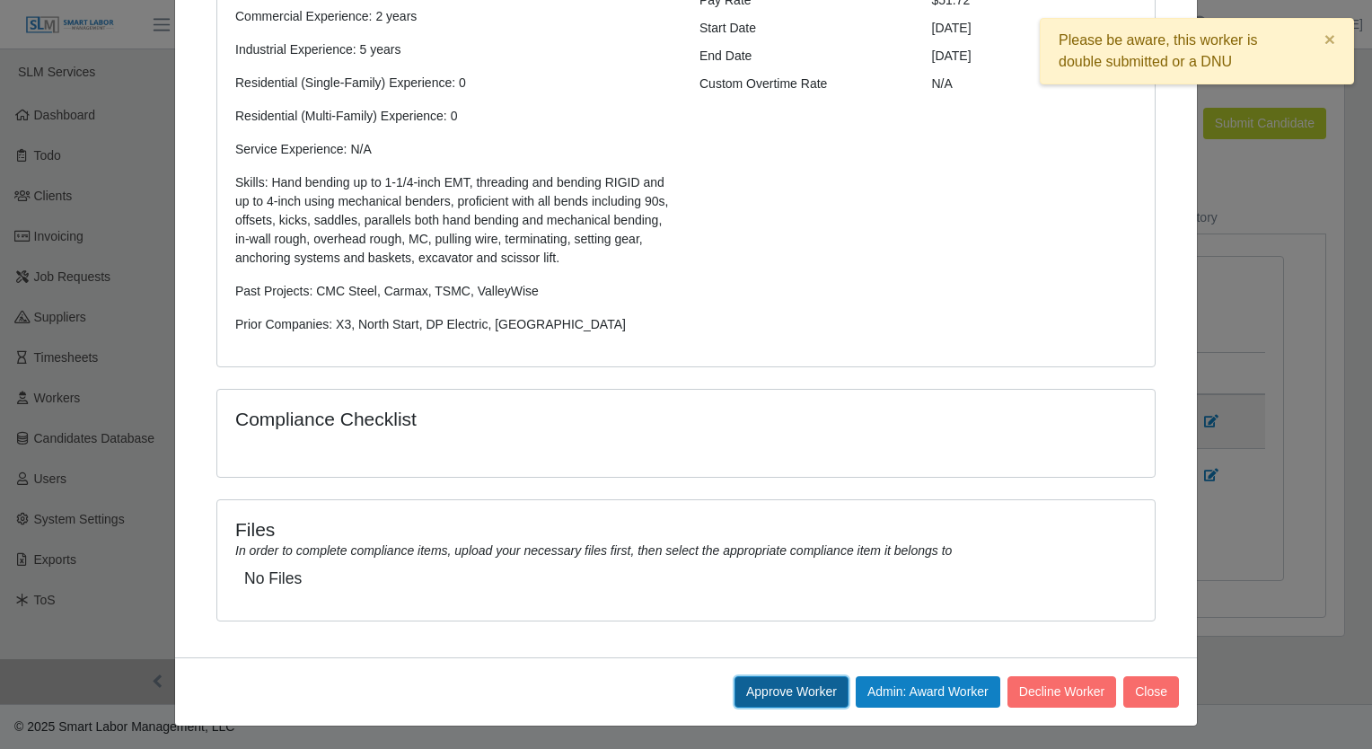
click at [796, 691] on button "Approve Worker" at bounding box center [792, 691] width 114 height 31
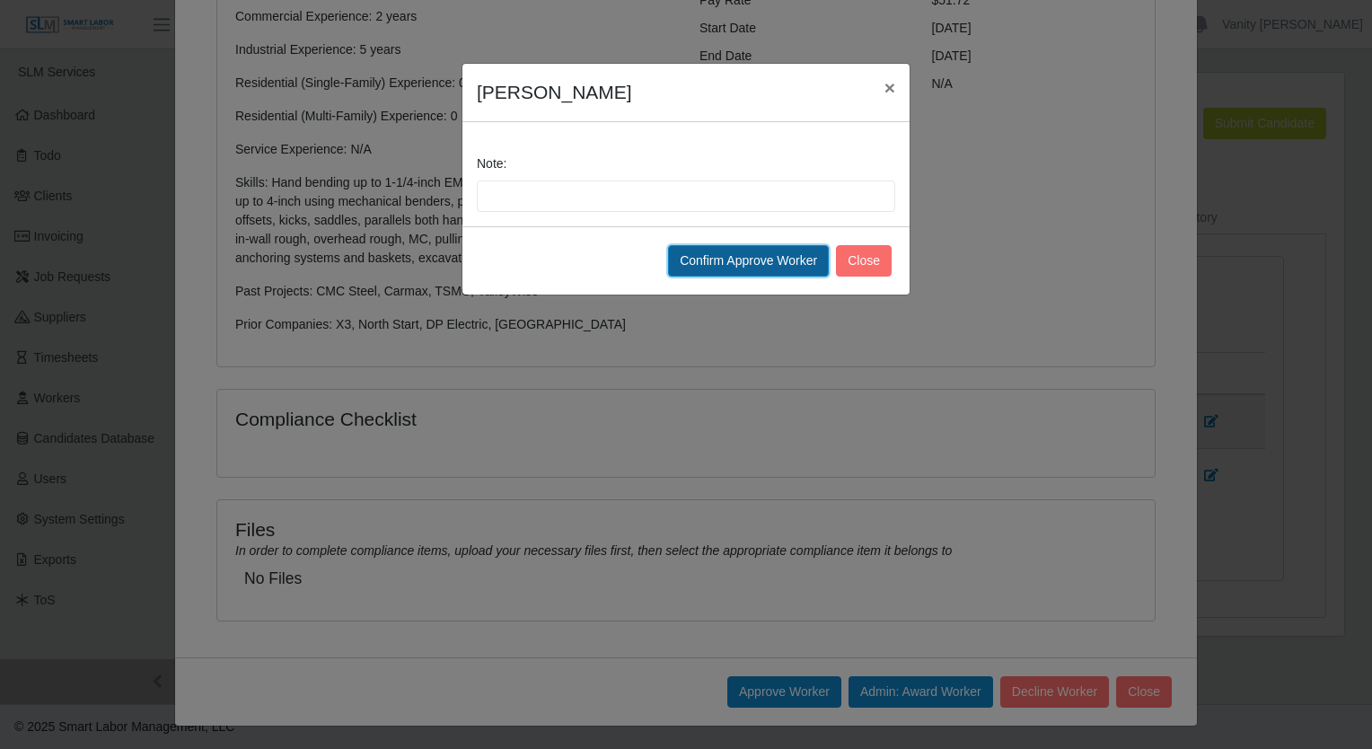
click at [772, 262] on button "Confirm Approve Worker" at bounding box center [748, 260] width 161 height 31
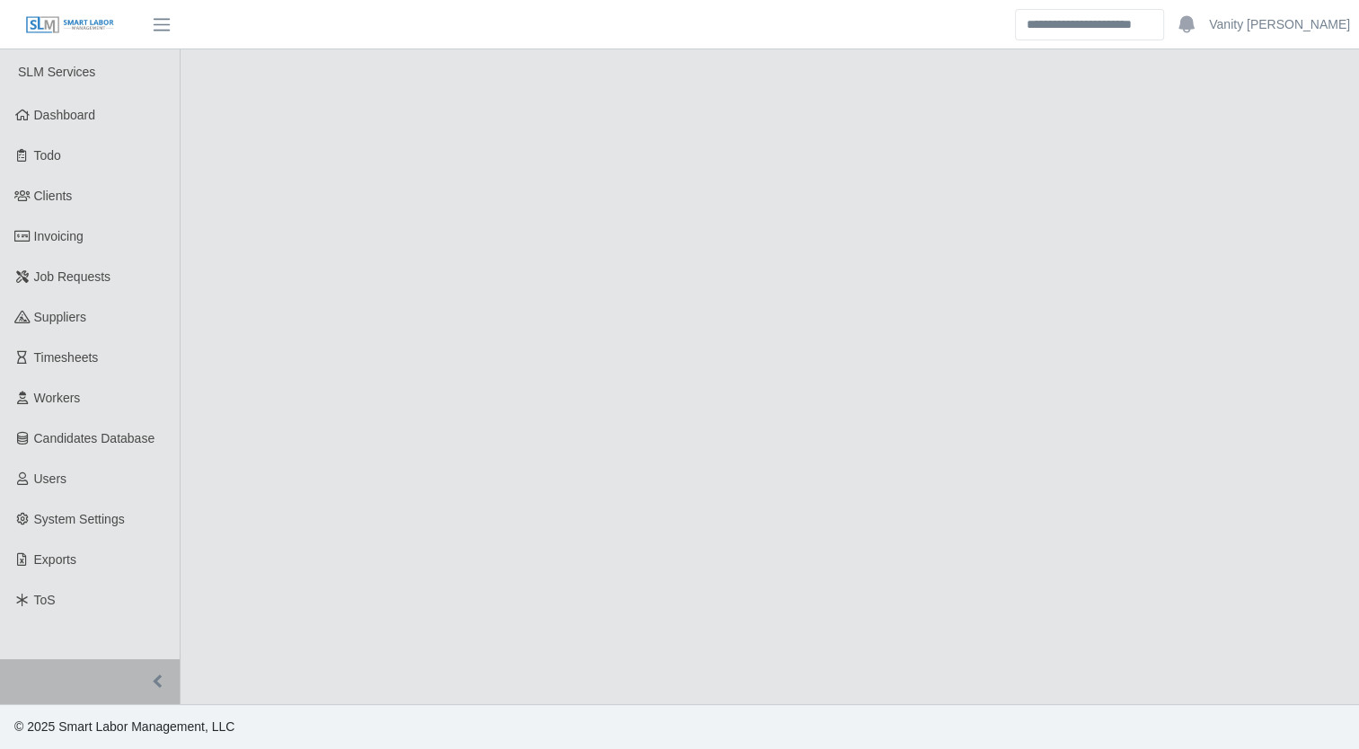
select select "****"
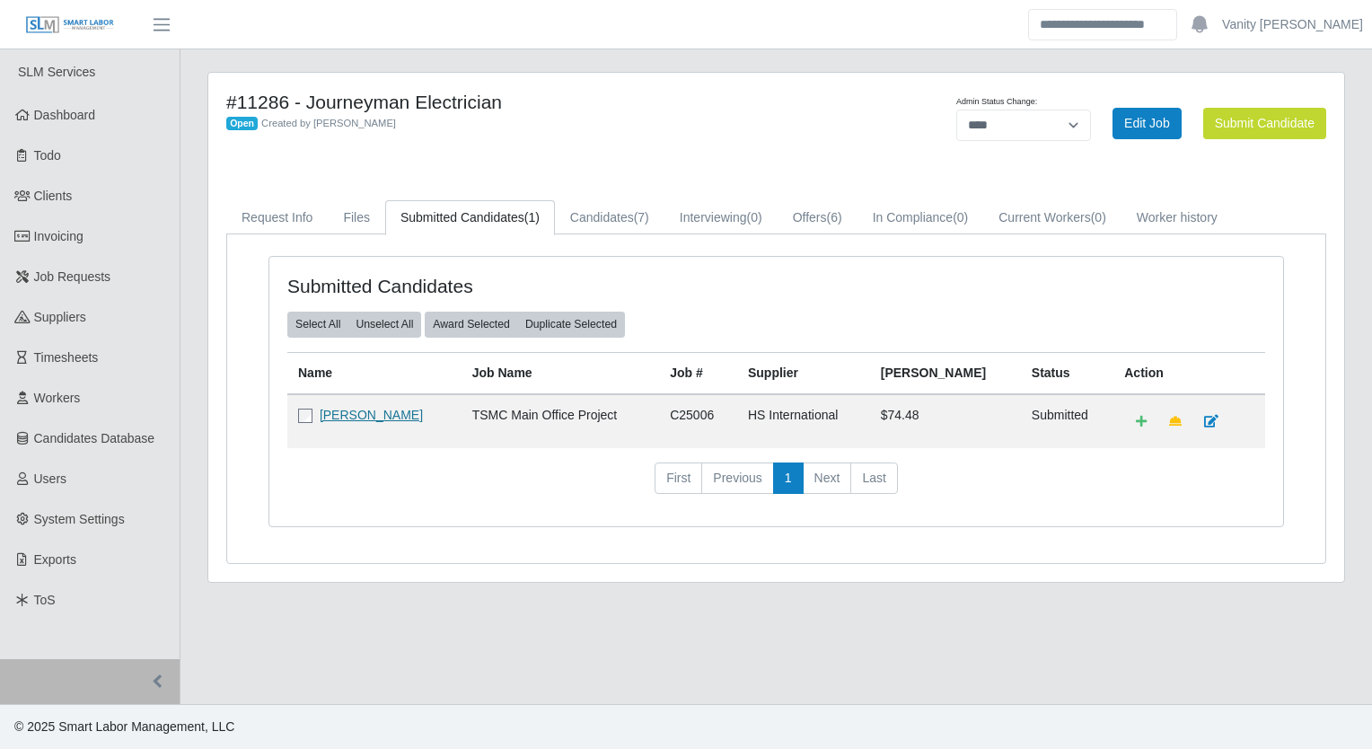
click at [373, 411] on link "[PERSON_NAME]" at bounding box center [371, 415] width 103 height 14
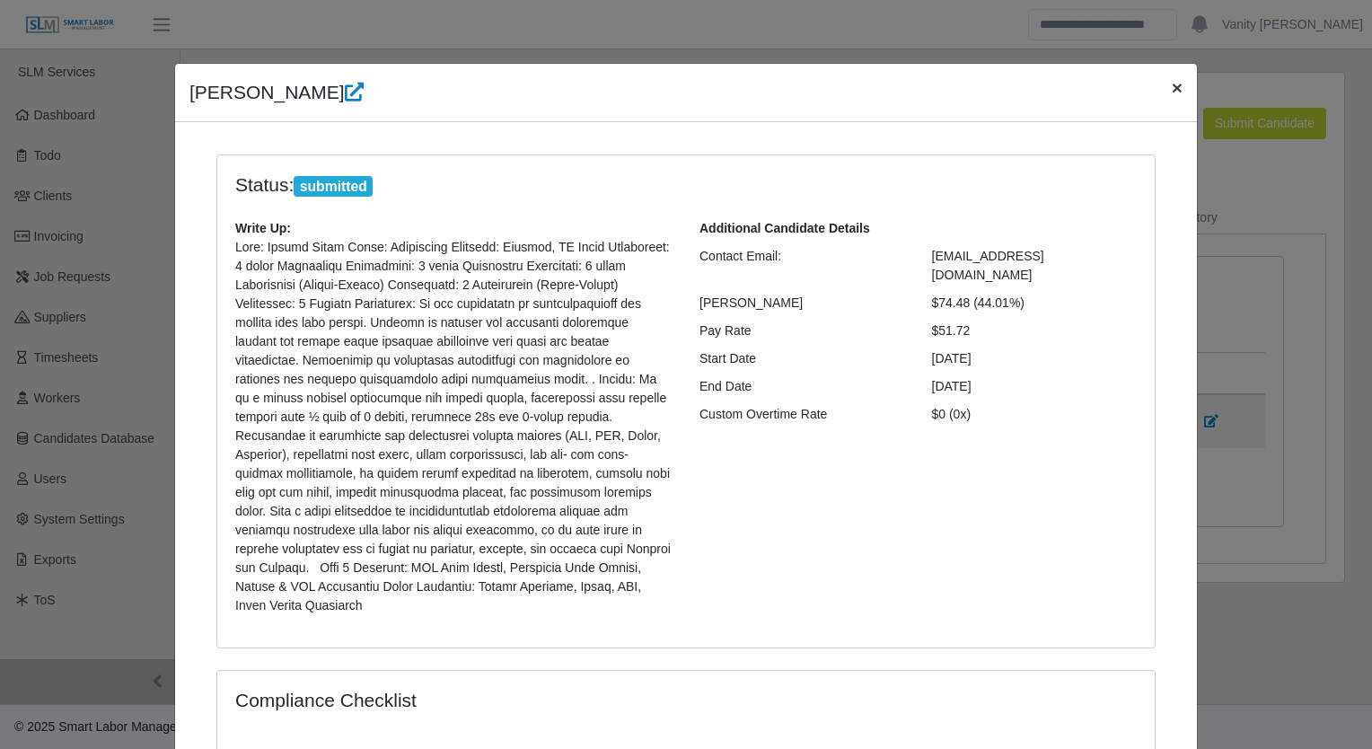
click at [1175, 87] on span "×" at bounding box center [1177, 87] width 11 height 21
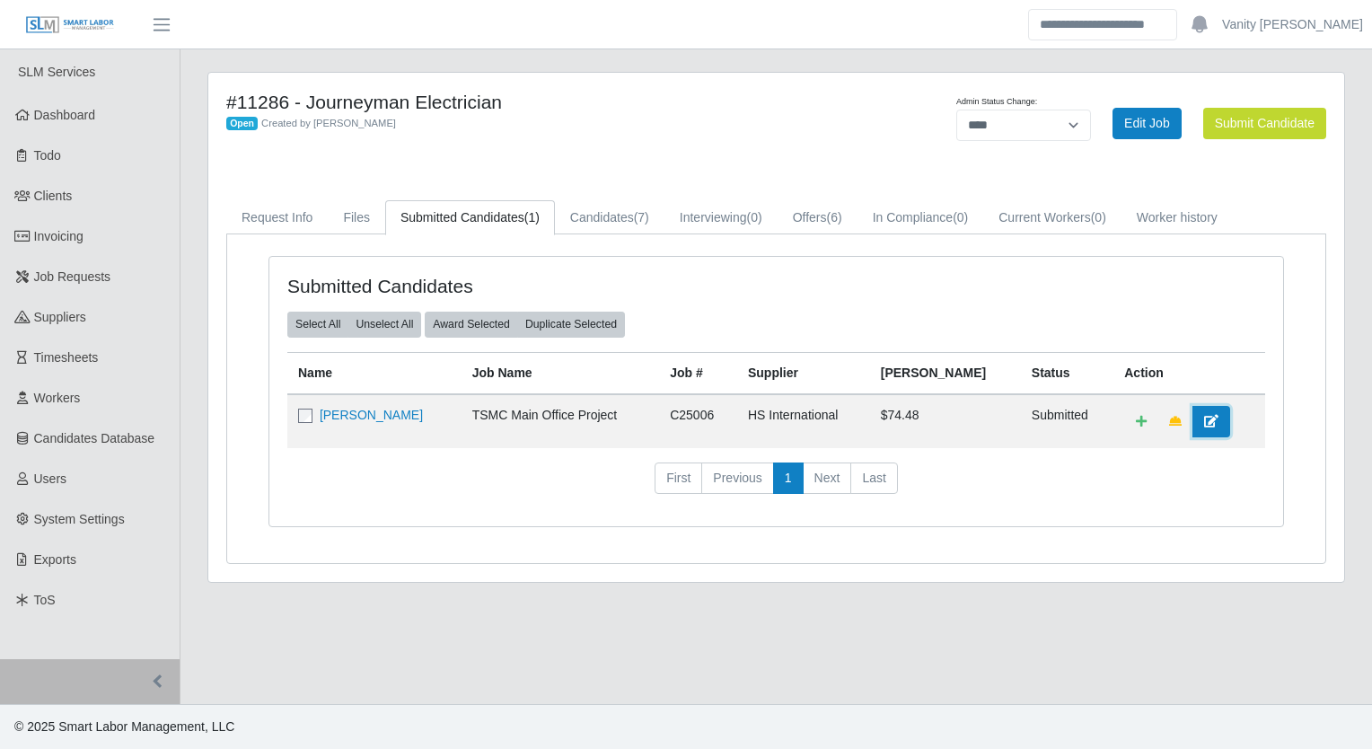
click at [1204, 417] on icon at bounding box center [1211, 421] width 14 height 13
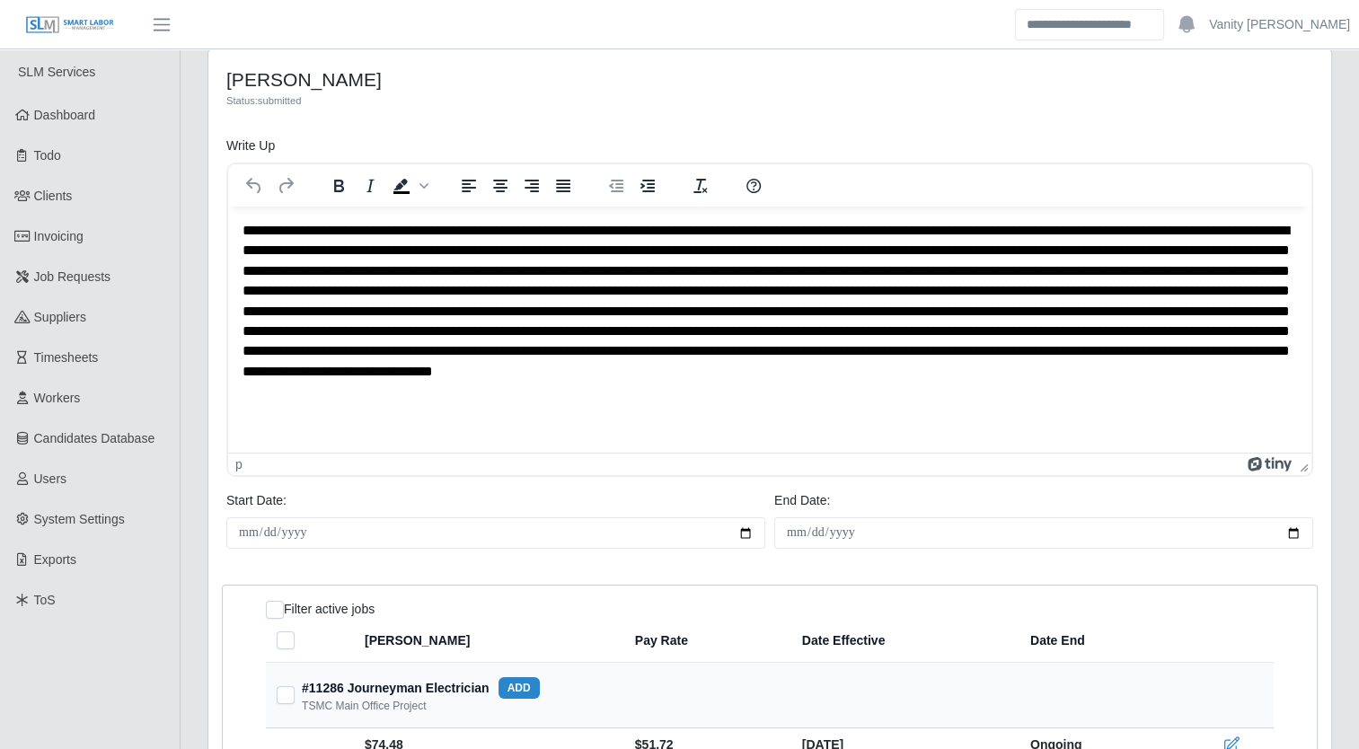
click at [359, 229] on p "Rich Text Area. Press ALT-0 for help." at bounding box center [769, 311] width 1055 height 181
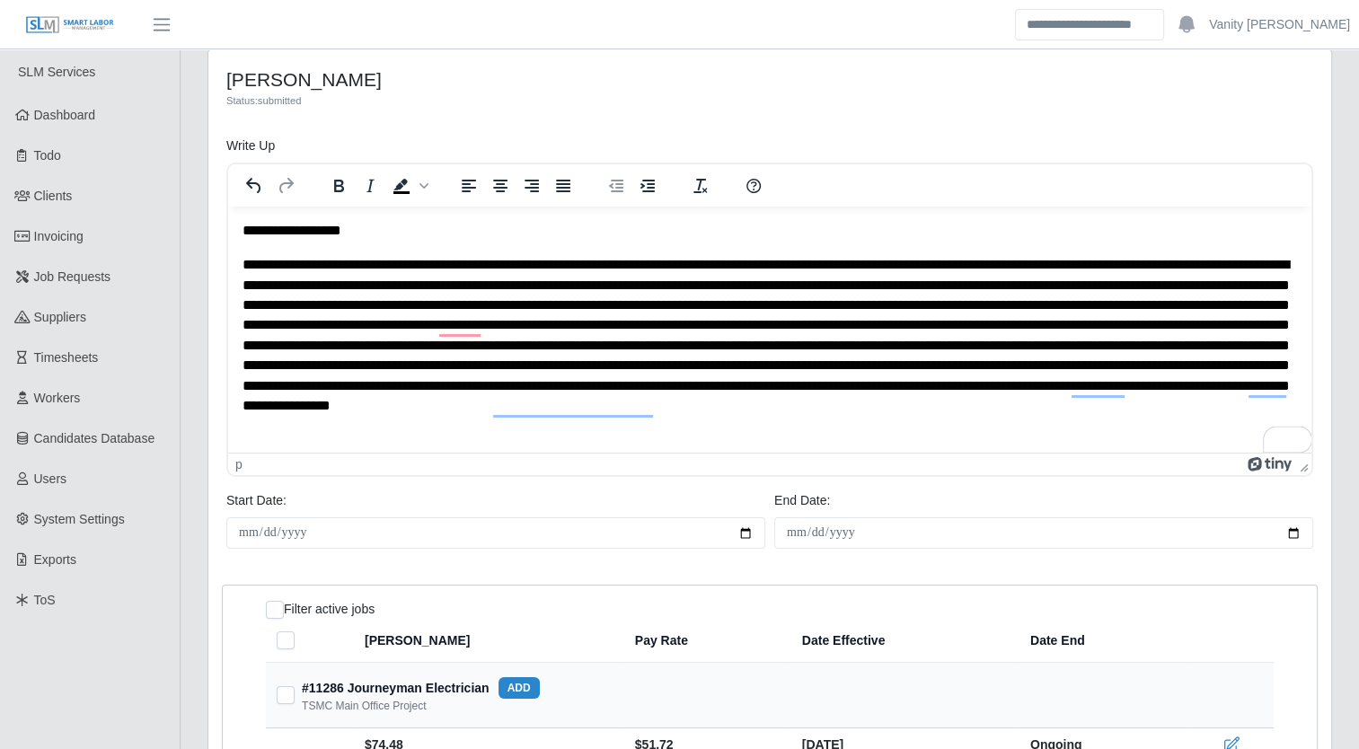
click at [365, 262] on p "To enrich screen reader interactions, please activate Accessibility in Grammarl…" at bounding box center [769, 345] width 1055 height 181
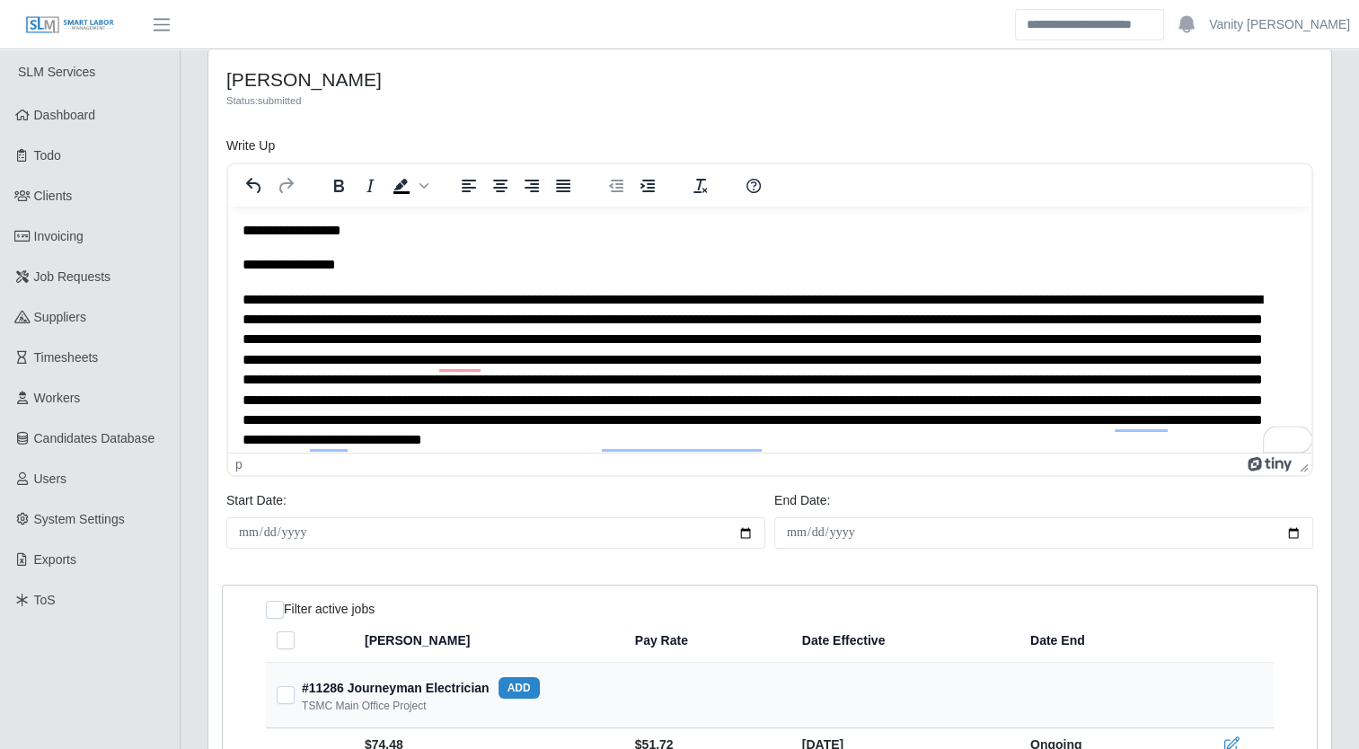
click at [384, 303] on p "To enrich screen reader interactions, please activate Accessibility in Grammarl…" at bounding box center [763, 380] width 1042 height 181
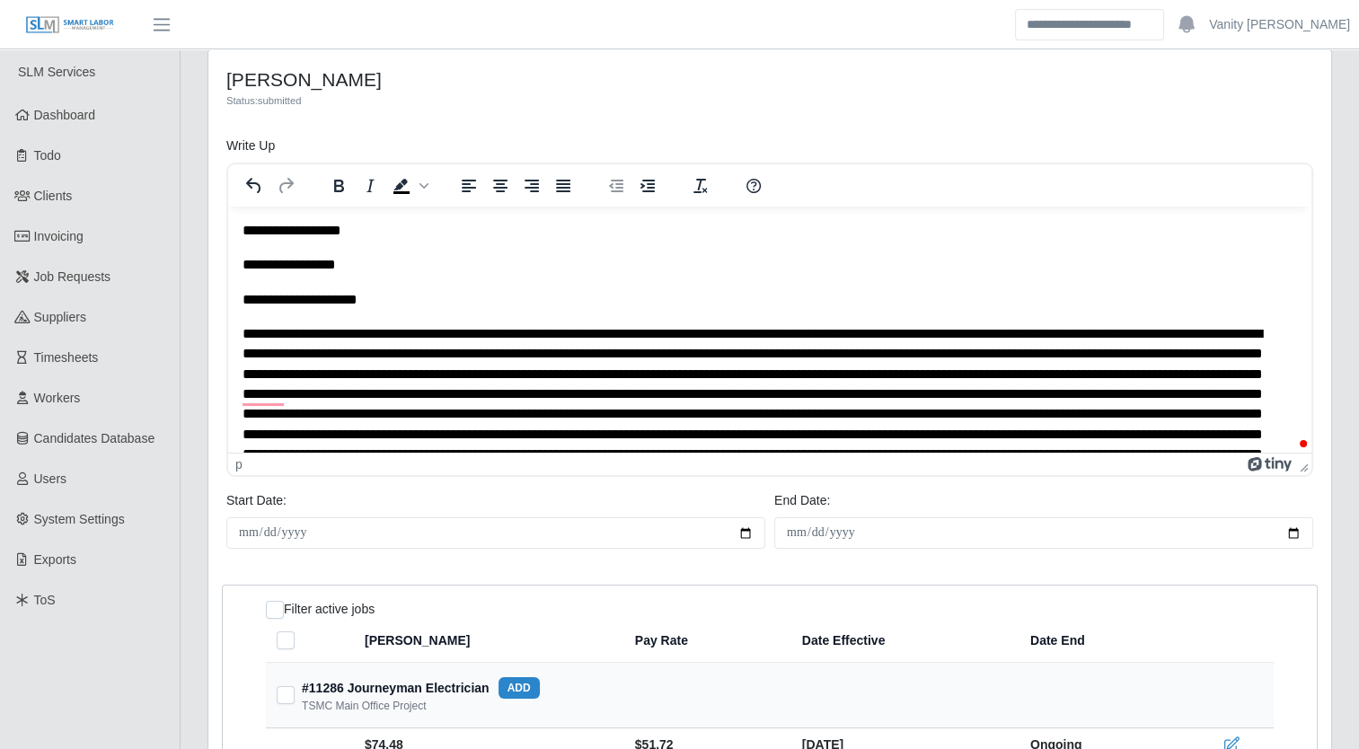
click at [398, 341] on p "To enrich screen reader interactions, please activate Accessibility in Grammarl…" at bounding box center [763, 414] width 1042 height 181
click at [401, 336] on p "To enrich screen reader interactions, please activate Accessibility in Grammarl…" at bounding box center [763, 414] width 1042 height 181
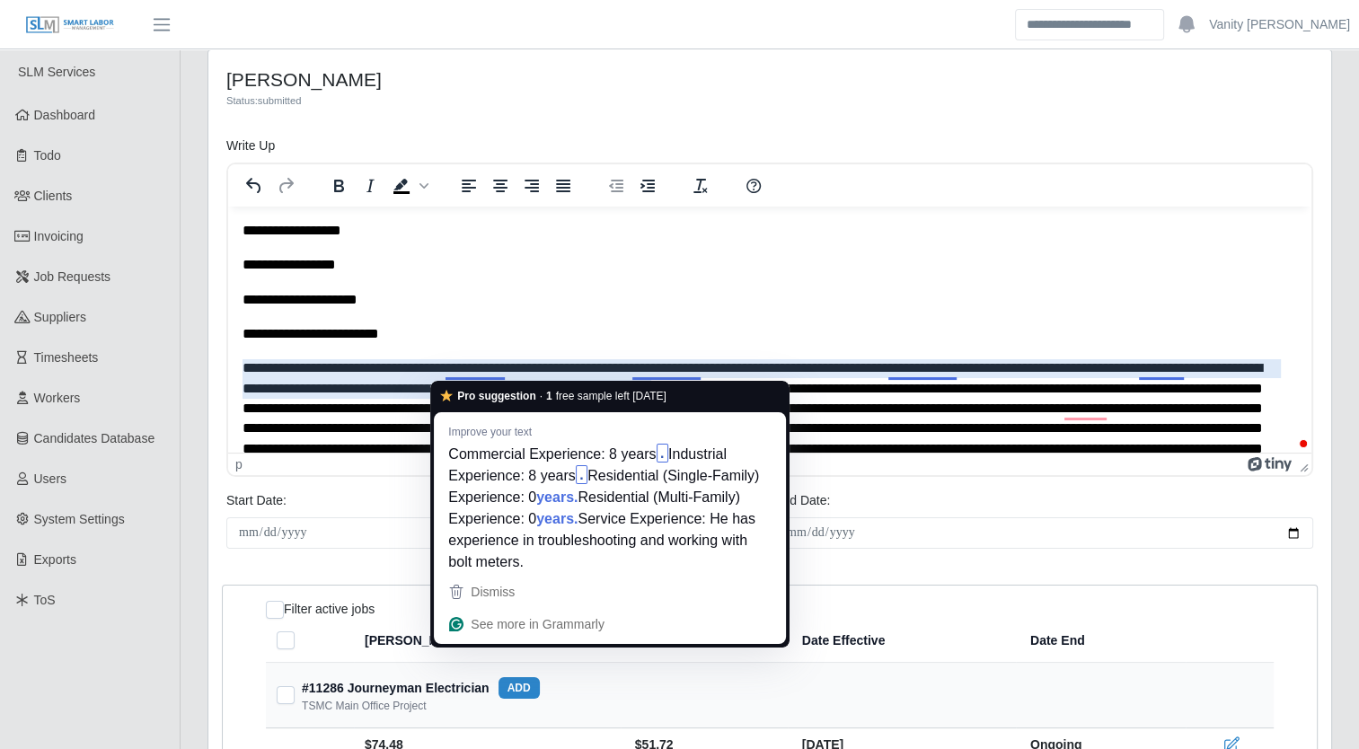
click at [446, 365] on p "To enrich screen reader interactions, please activate Accessibility in Grammarl…" at bounding box center [763, 448] width 1042 height 181
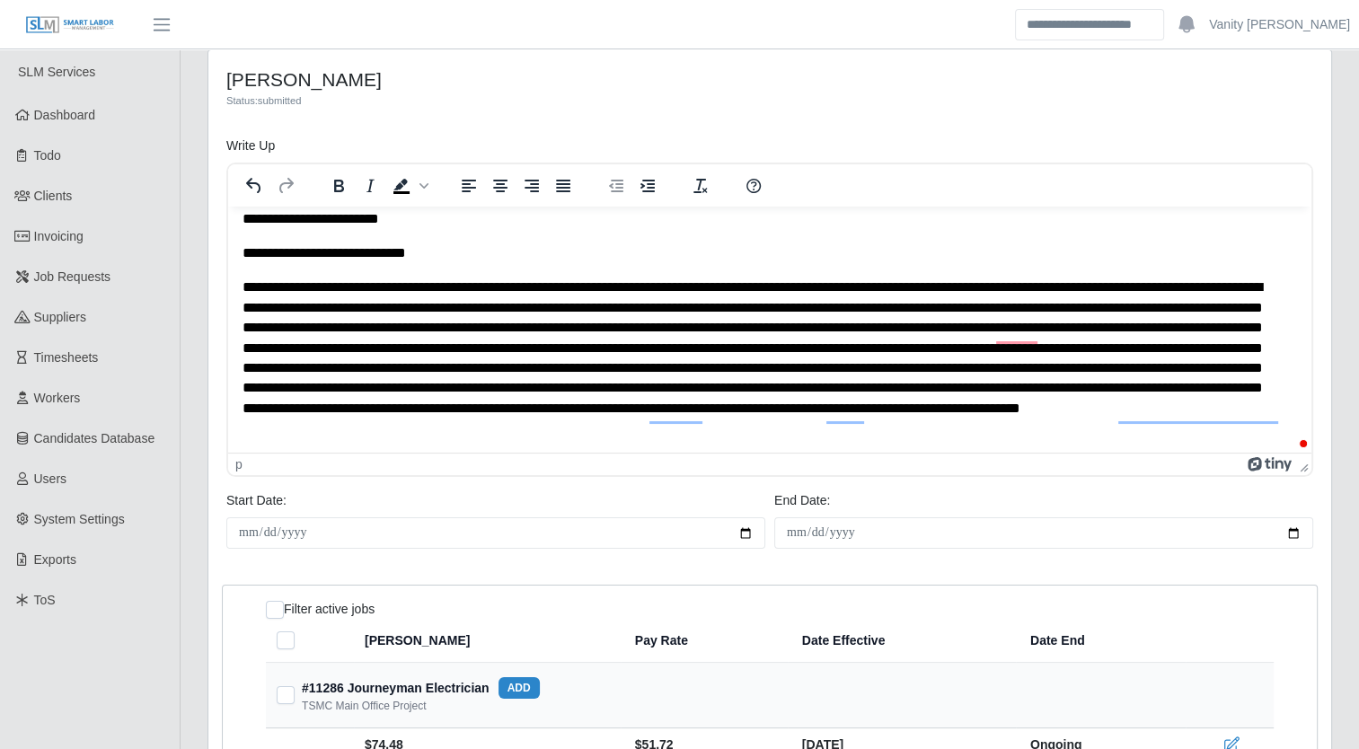
scroll to position [115, 0]
click at [432, 292] on p "To enrich screen reader interactions, please activate Accessibility in Grammarl…" at bounding box center [763, 357] width 1042 height 161
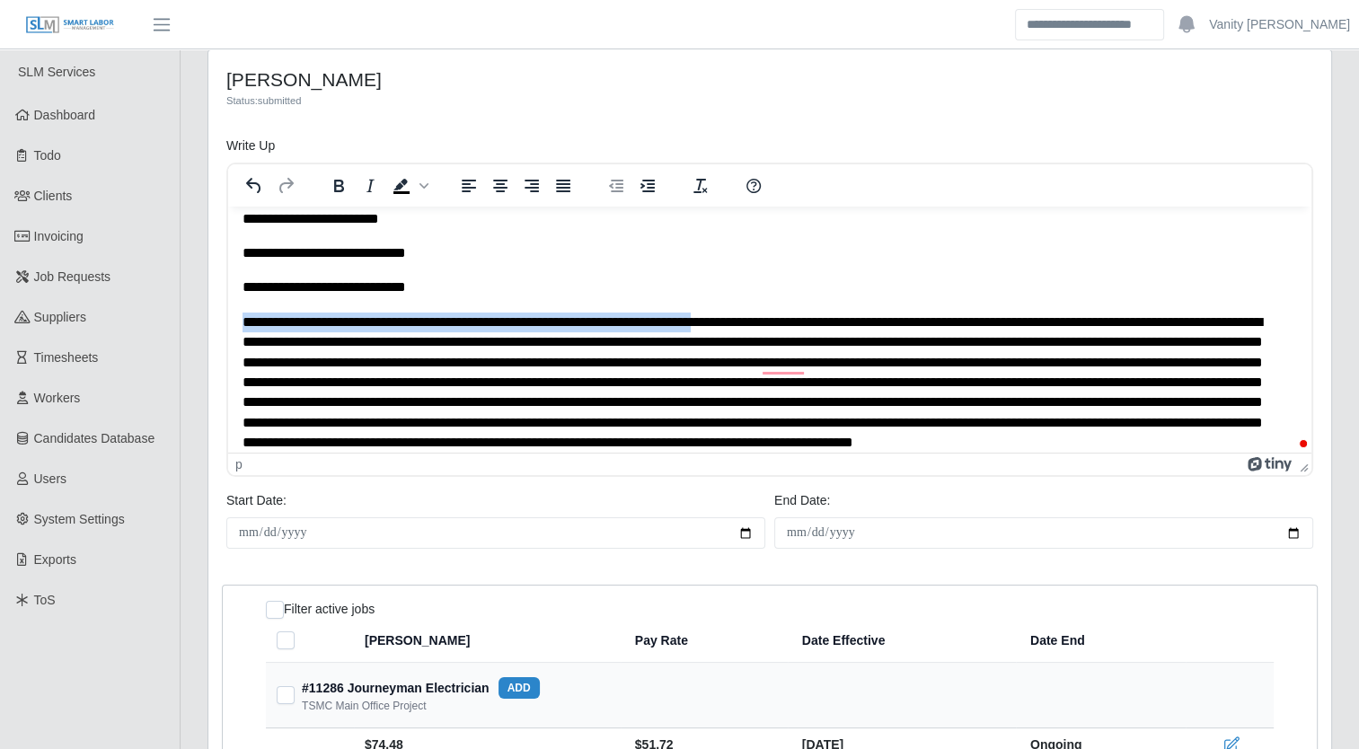
drag, startPoint x: 747, startPoint y: 324, endPoint x: 242, endPoint y: 324, distance: 505.6
click at [242, 324] on p "To enrich screen reader interactions, please activate Accessibility in Grammarl…" at bounding box center [763, 393] width 1042 height 161
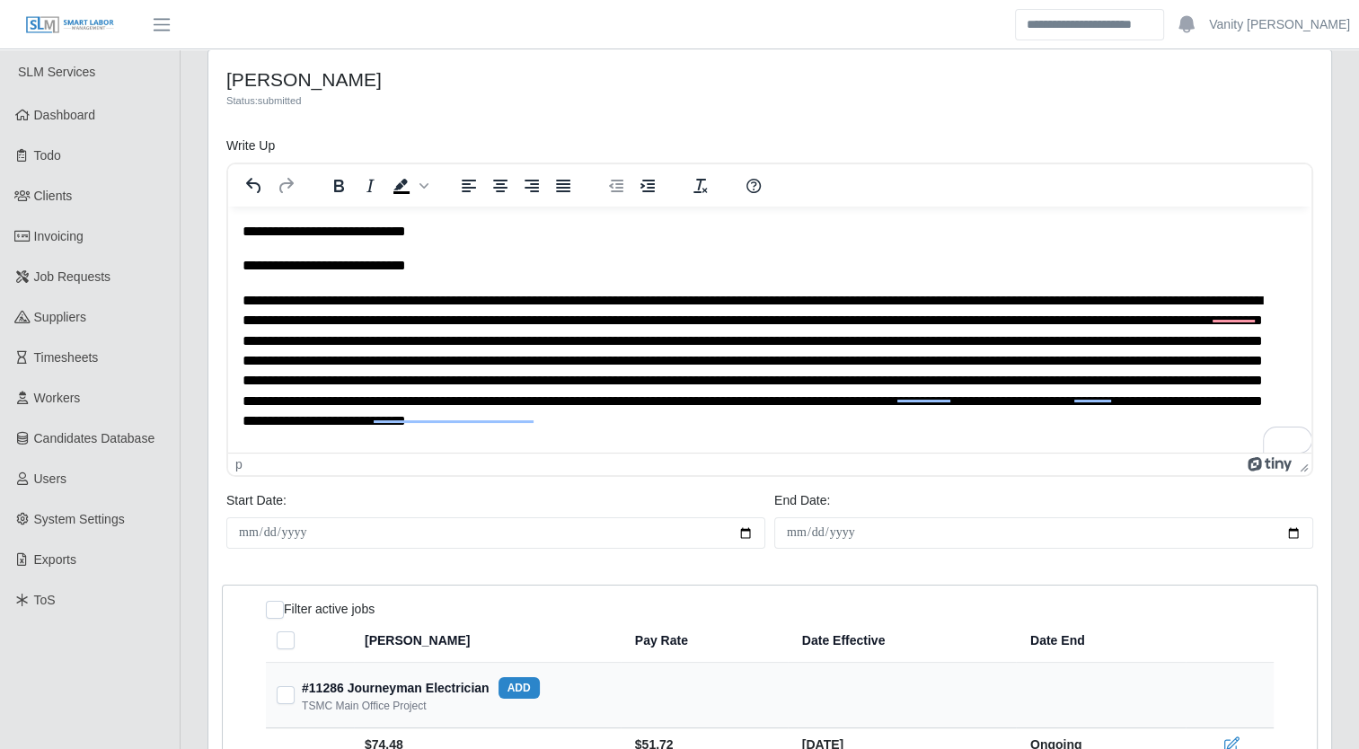
scroll to position [149, 0]
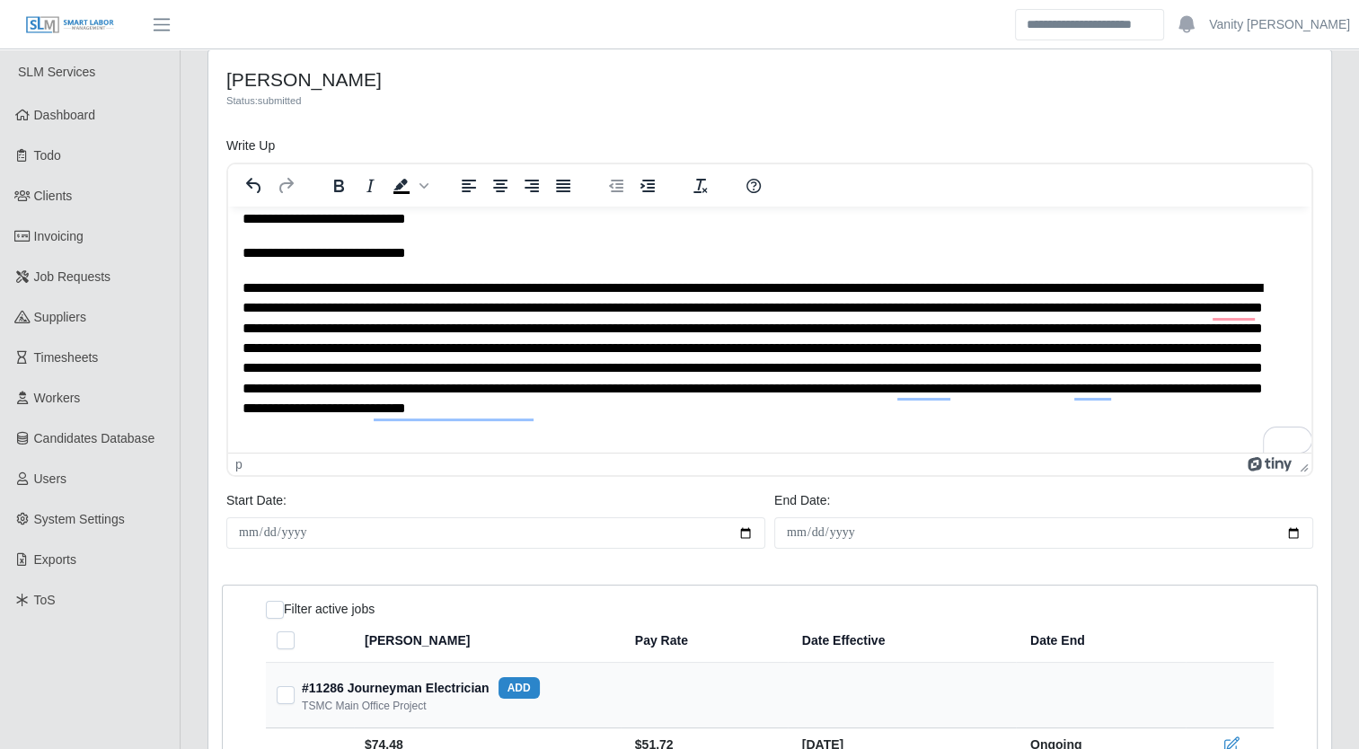
click at [550, 414] on p "To enrich screen reader interactions, please activate Accessibility in Grammarl…" at bounding box center [763, 358] width 1042 height 161
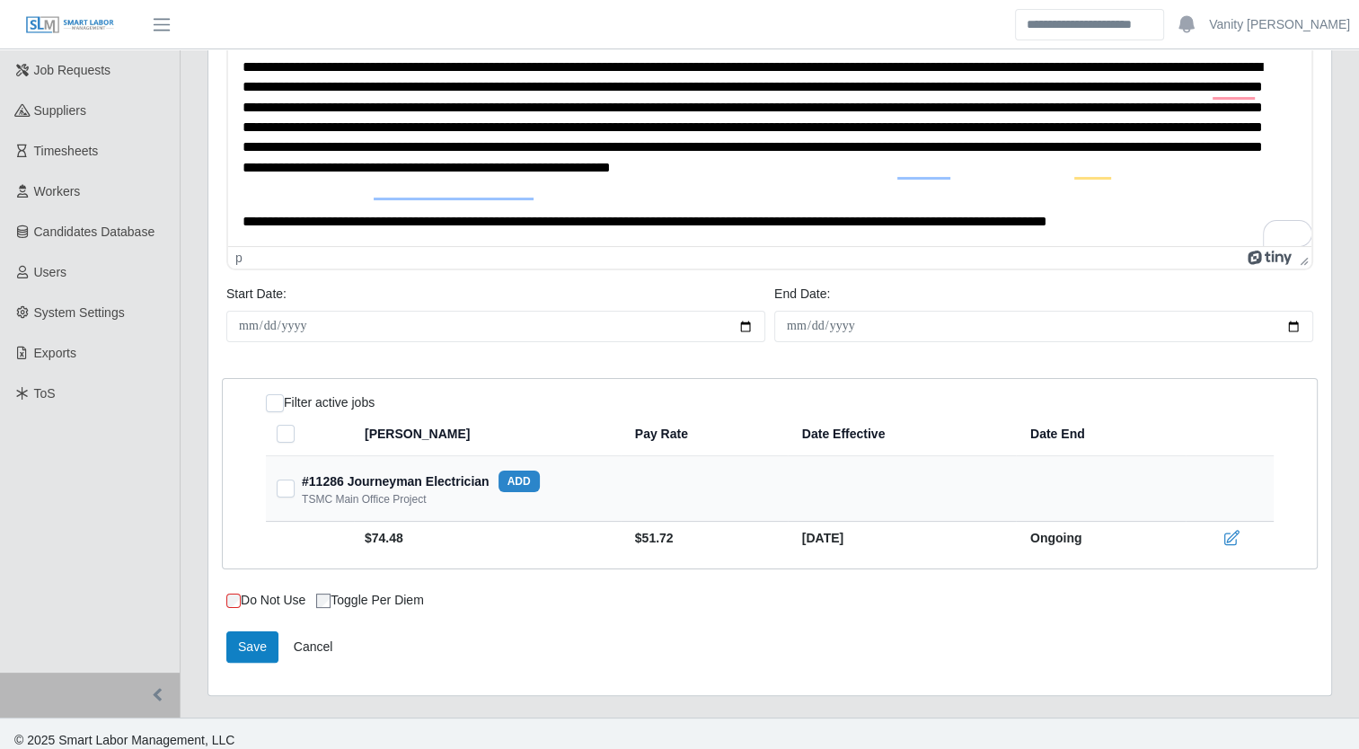
scroll to position [218, 0]
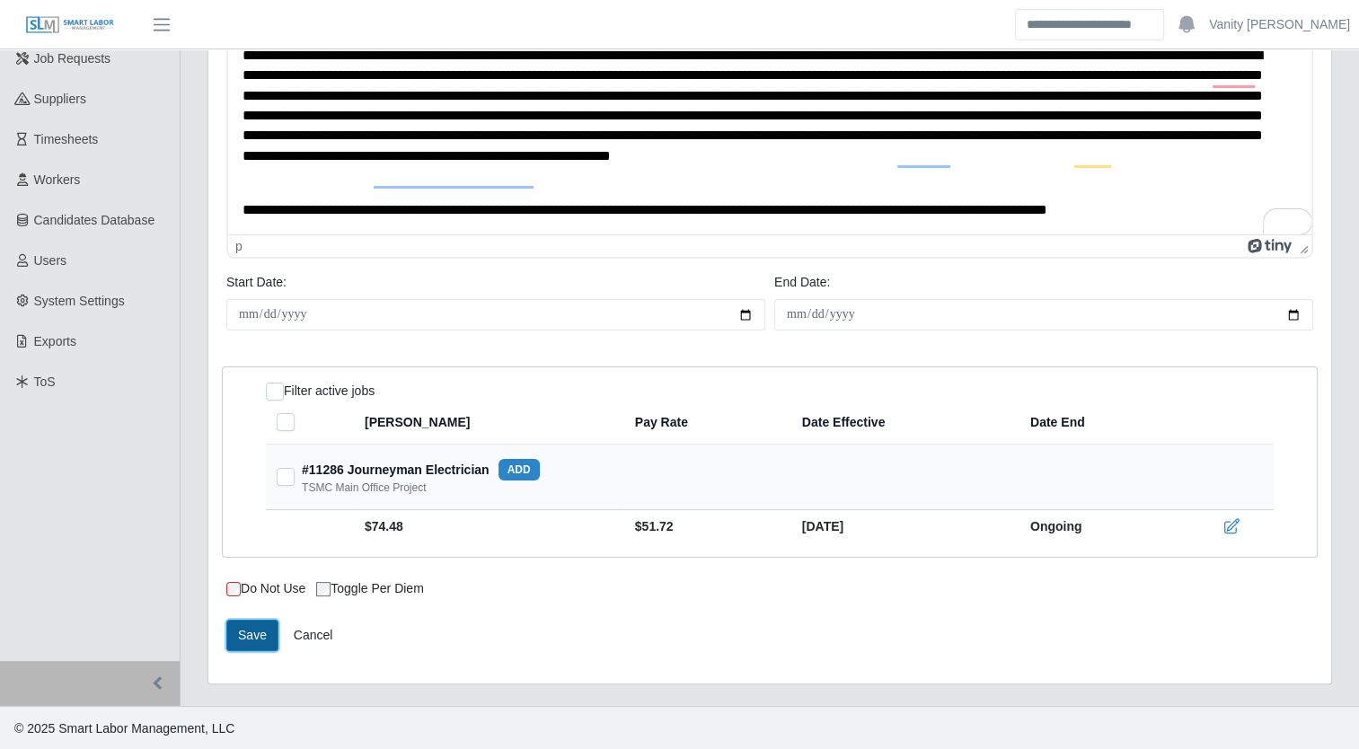
click at [250, 638] on button "Save" at bounding box center [252, 635] width 52 height 31
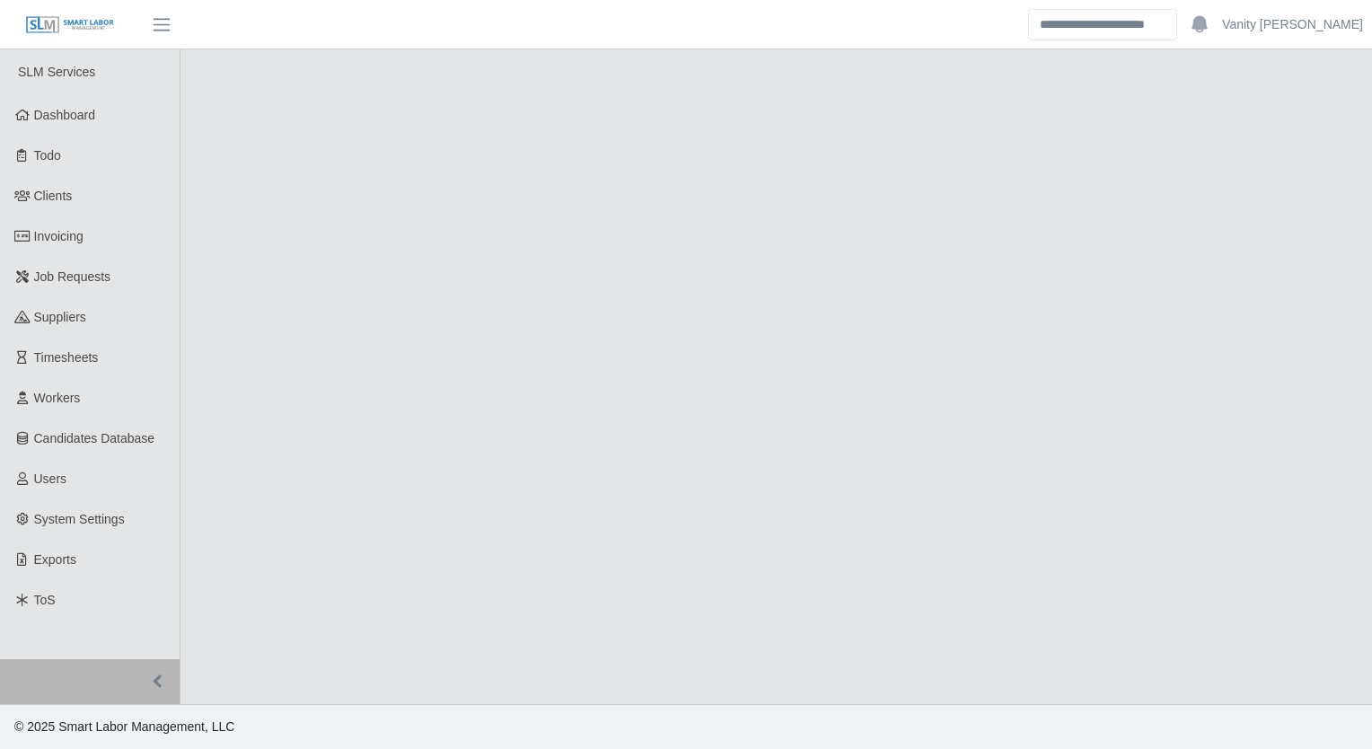
select select "****"
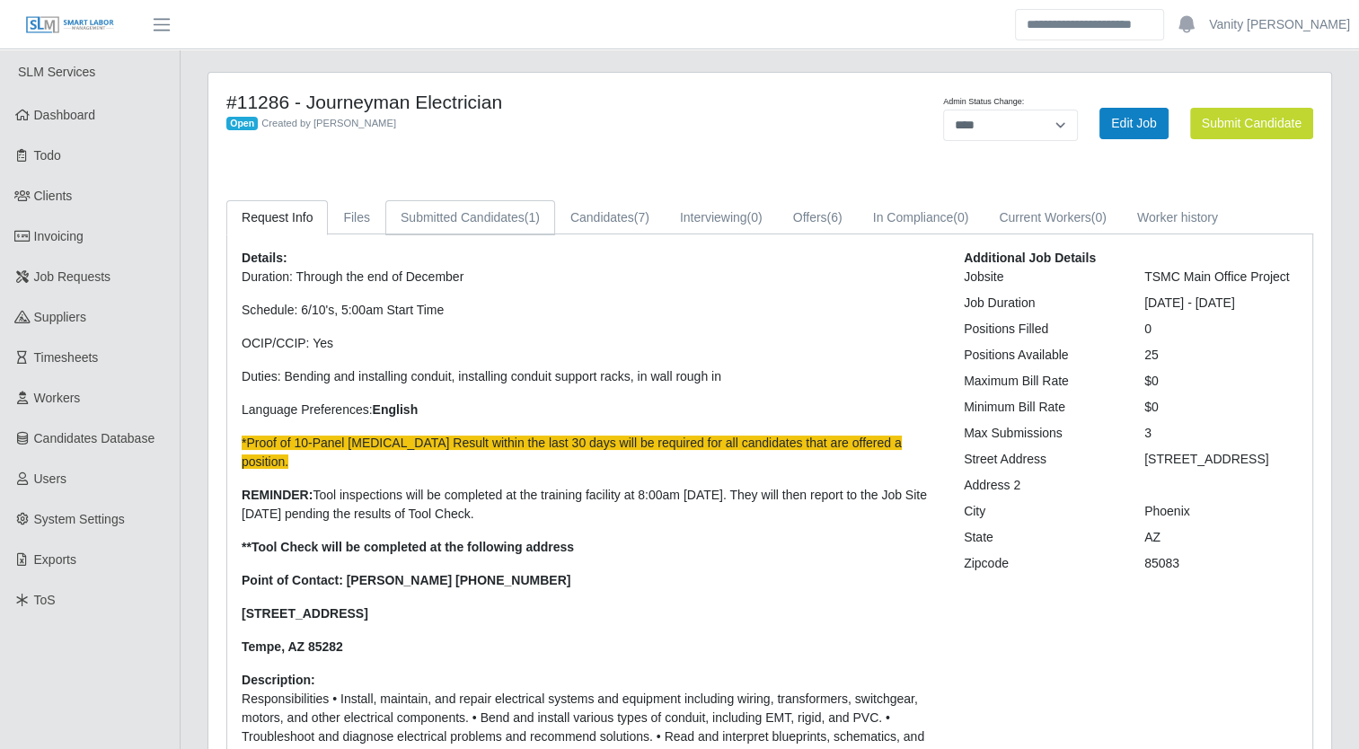
click at [417, 224] on link "Submitted Candidates (1)" at bounding box center [470, 217] width 170 height 35
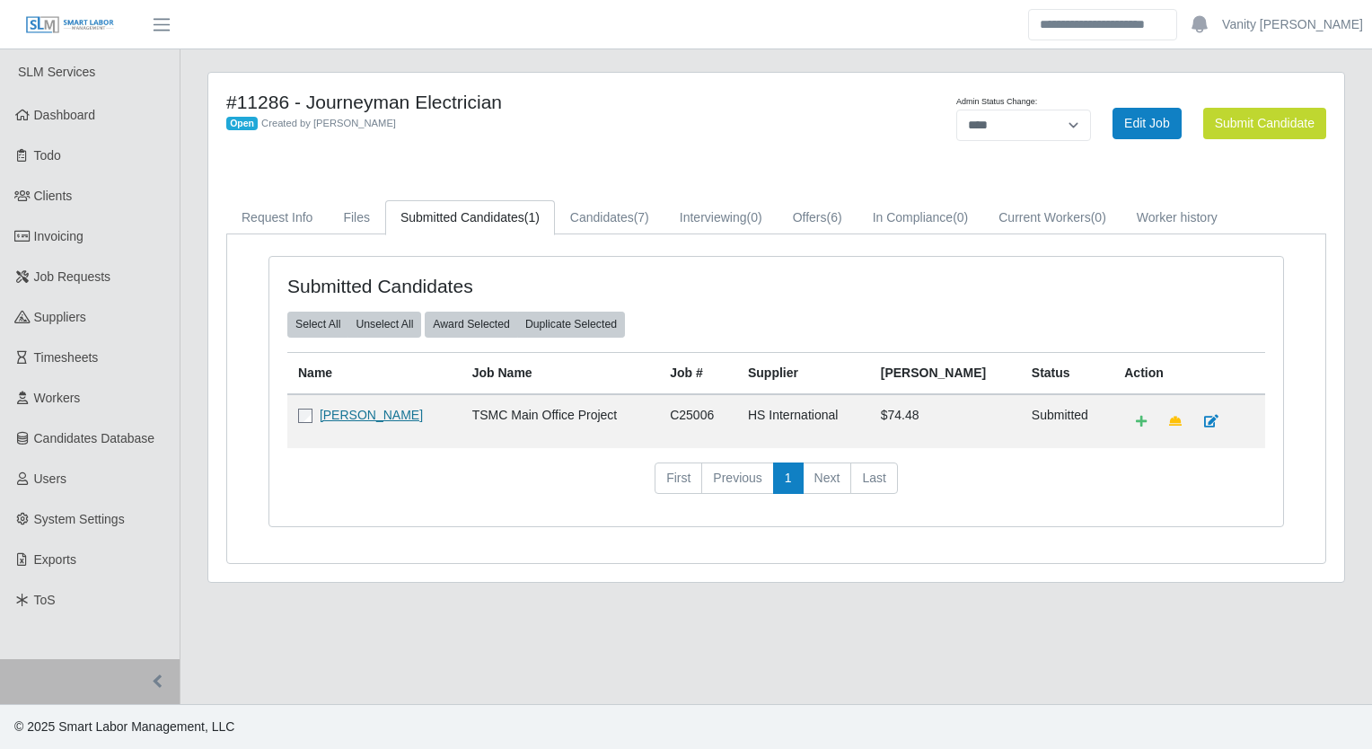
click at [360, 414] on link "[PERSON_NAME]" at bounding box center [371, 415] width 103 height 14
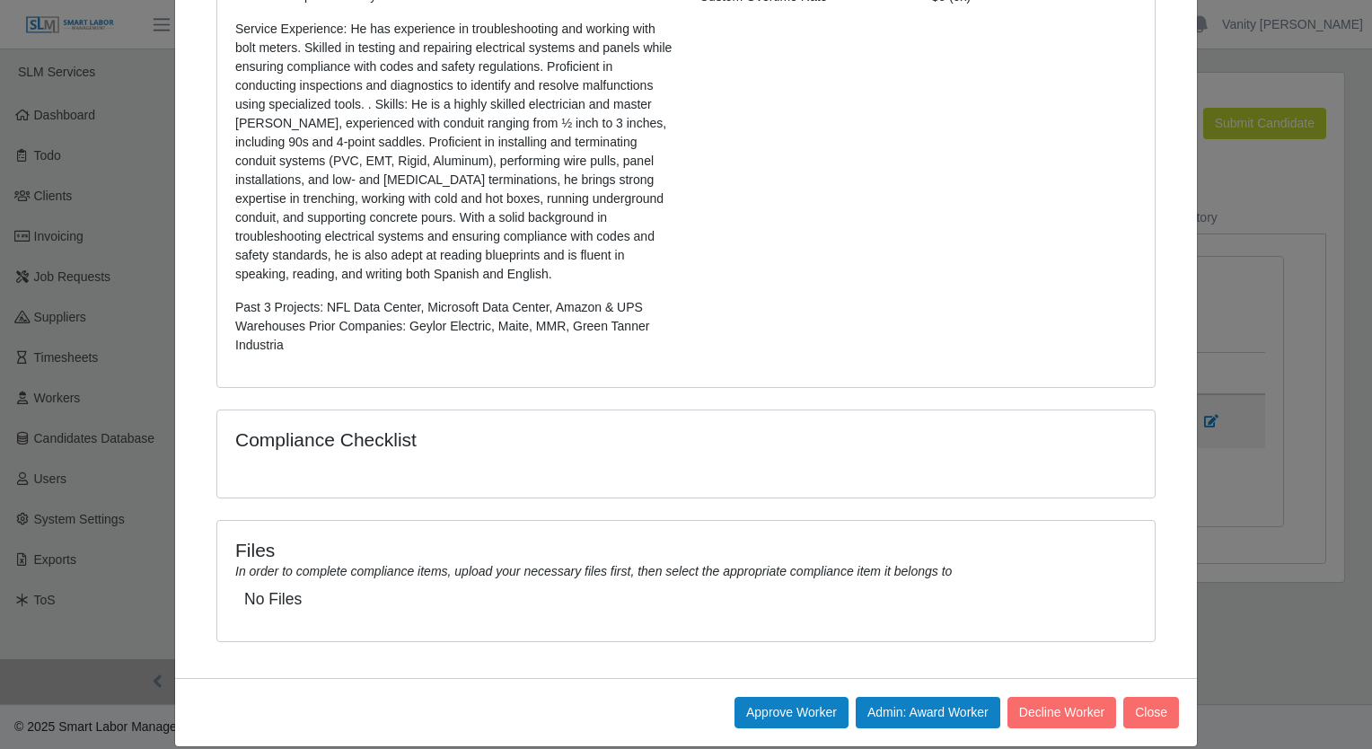
scroll to position [438, 0]
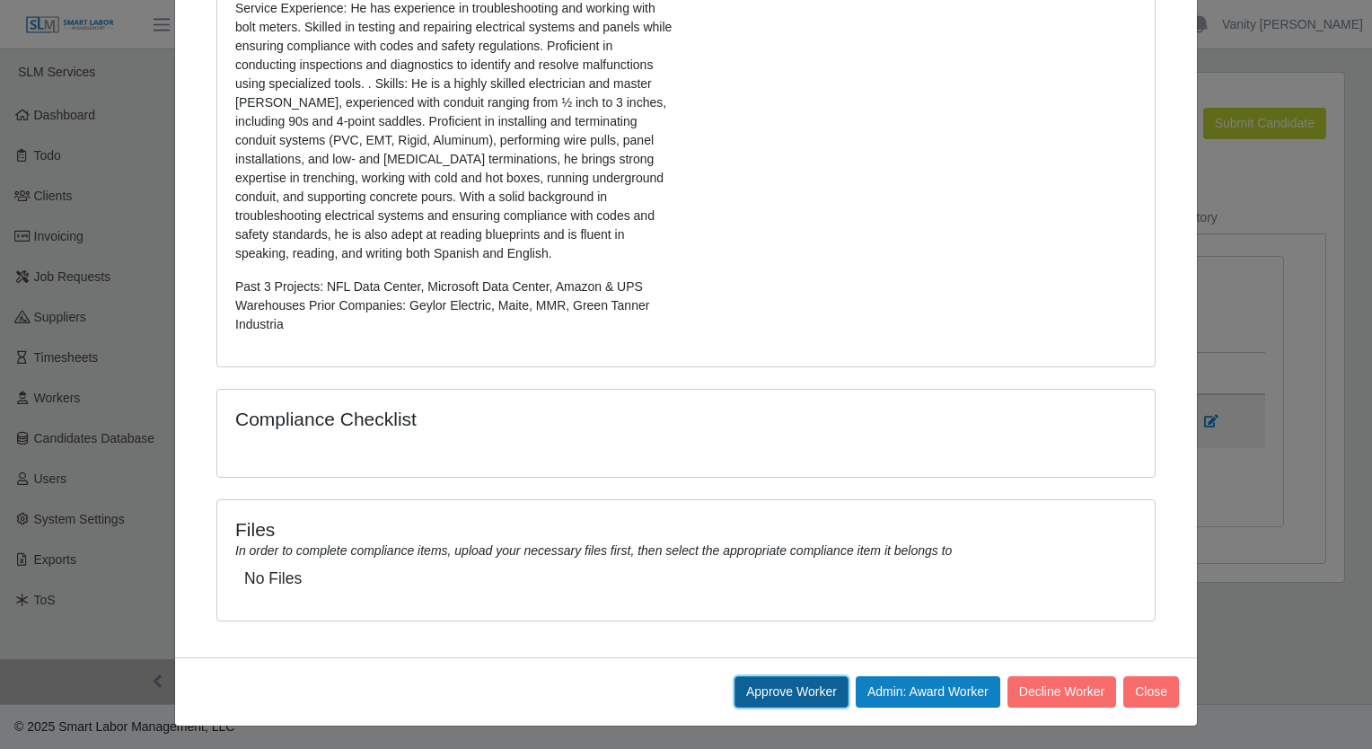
click at [765, 688] on button "Approve Worker" at bounding box center [792, 691] width 114 height 31
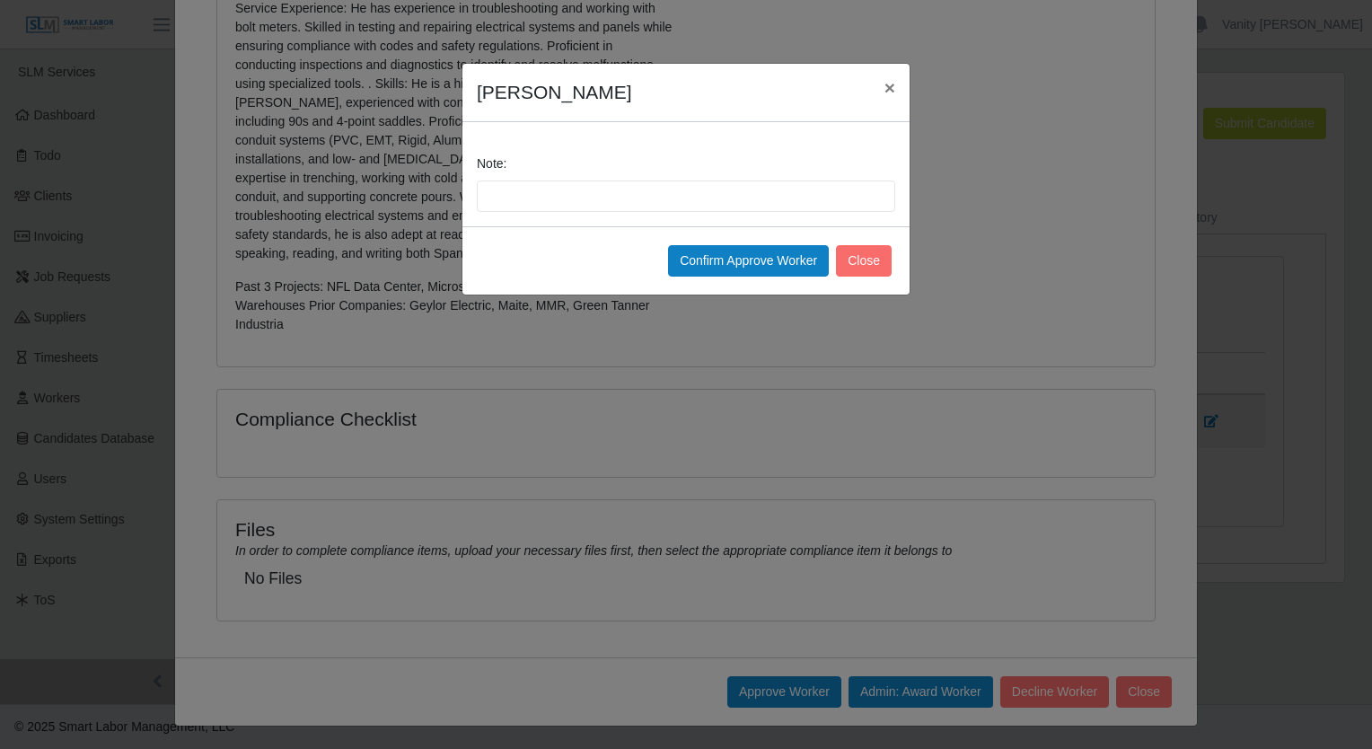
click at [740, 240] on div "Confirm Approve Worker Close" at bounding box center [685, 260] width 447 height 68
click at [753, 262] on button "Confirm Approve Worker" at bounding box center [748, 260] width 161 height 31
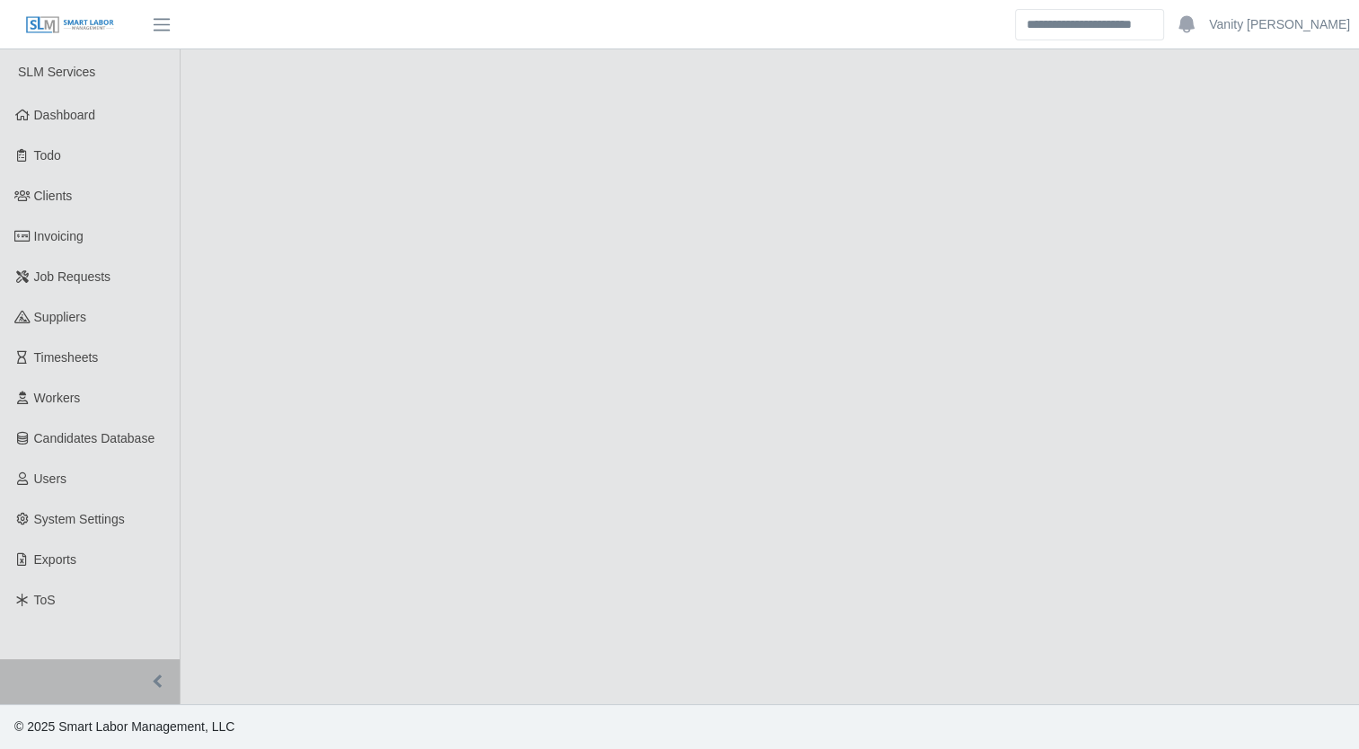
select select "****"
